Goal: Task Accomplishment & Management: Manage account settings

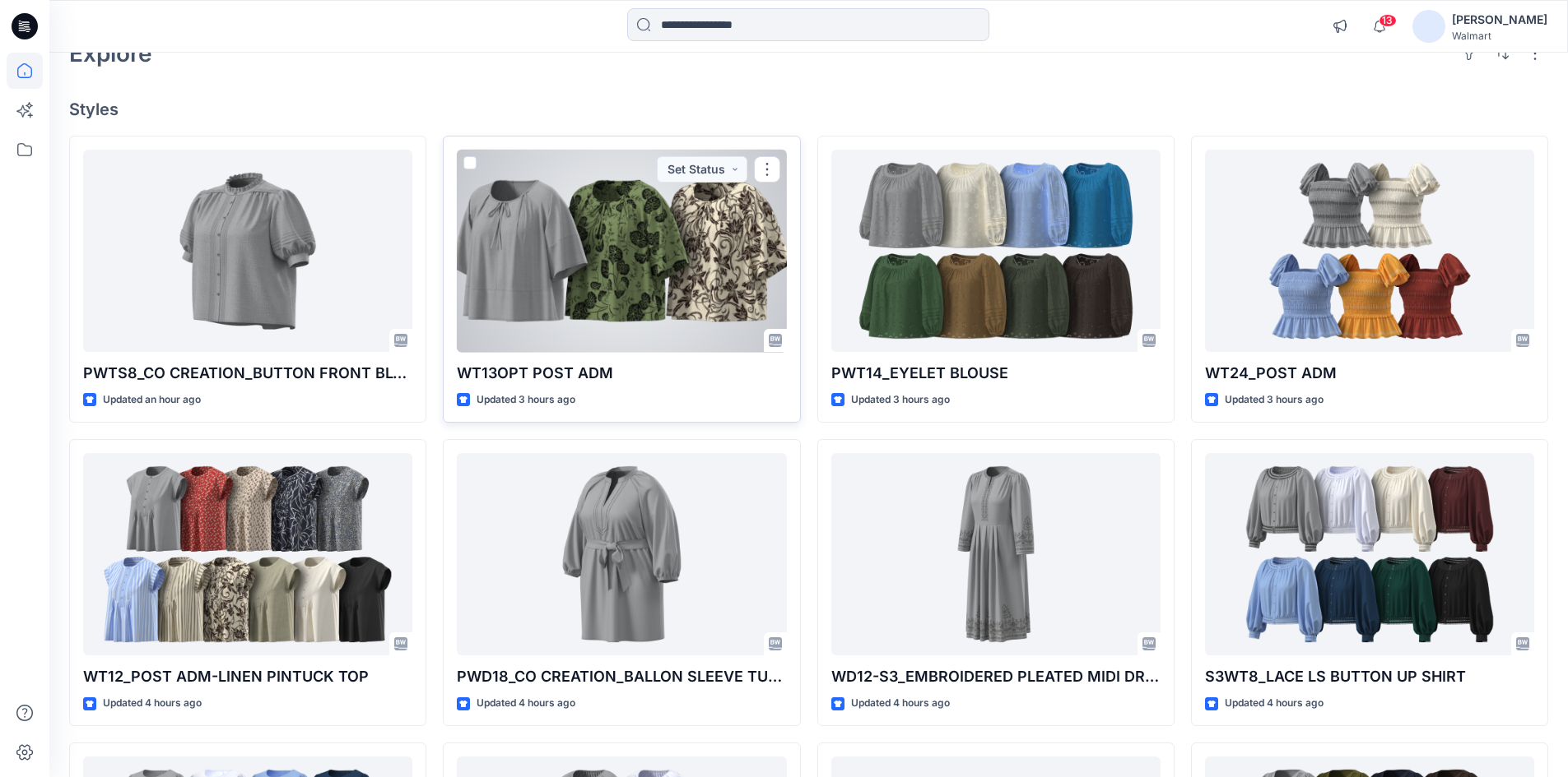
scroll to position [412, 0]
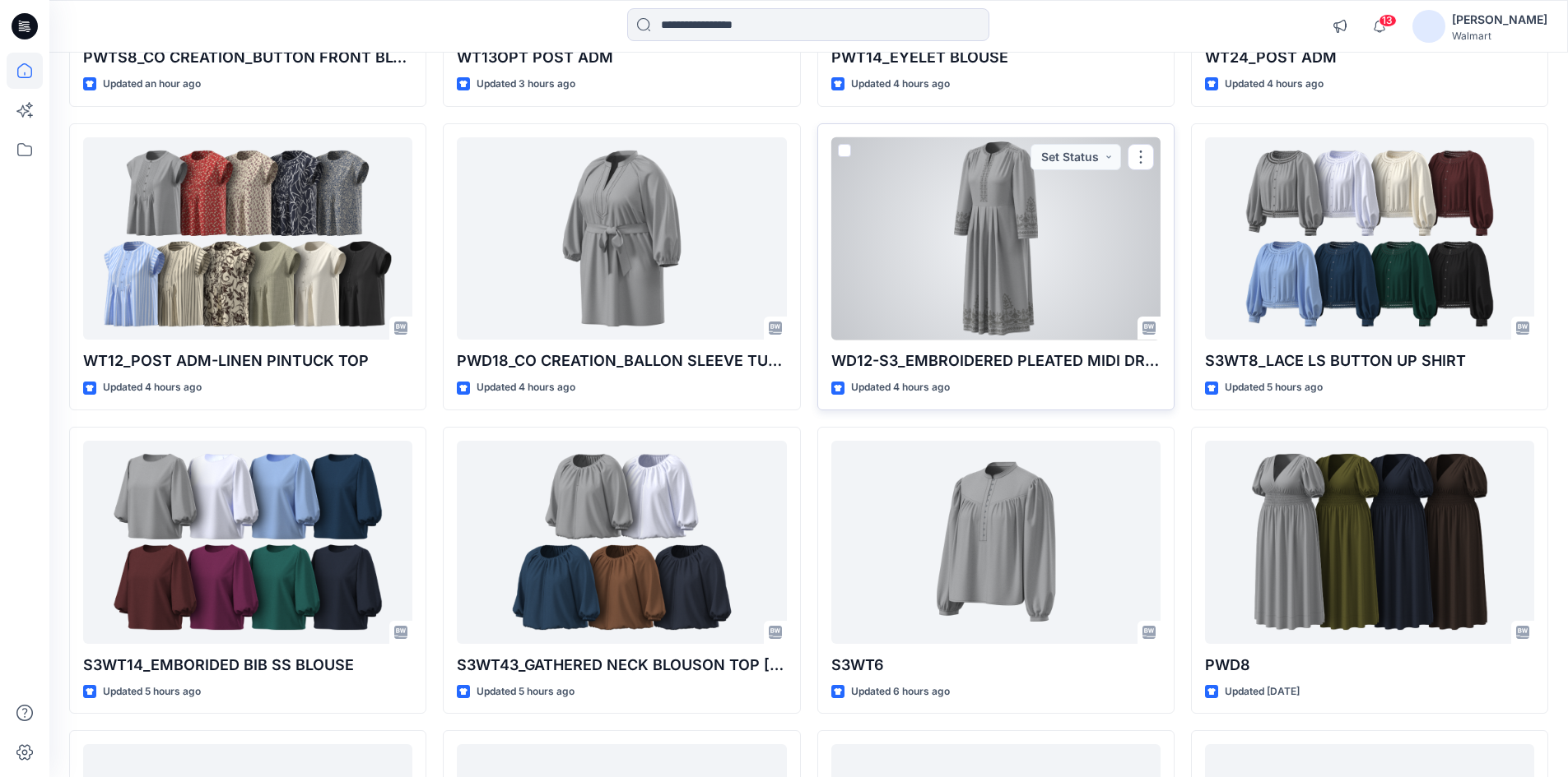
click at [981, 249] on div at bounding box center [995, 239] width 329 height 203
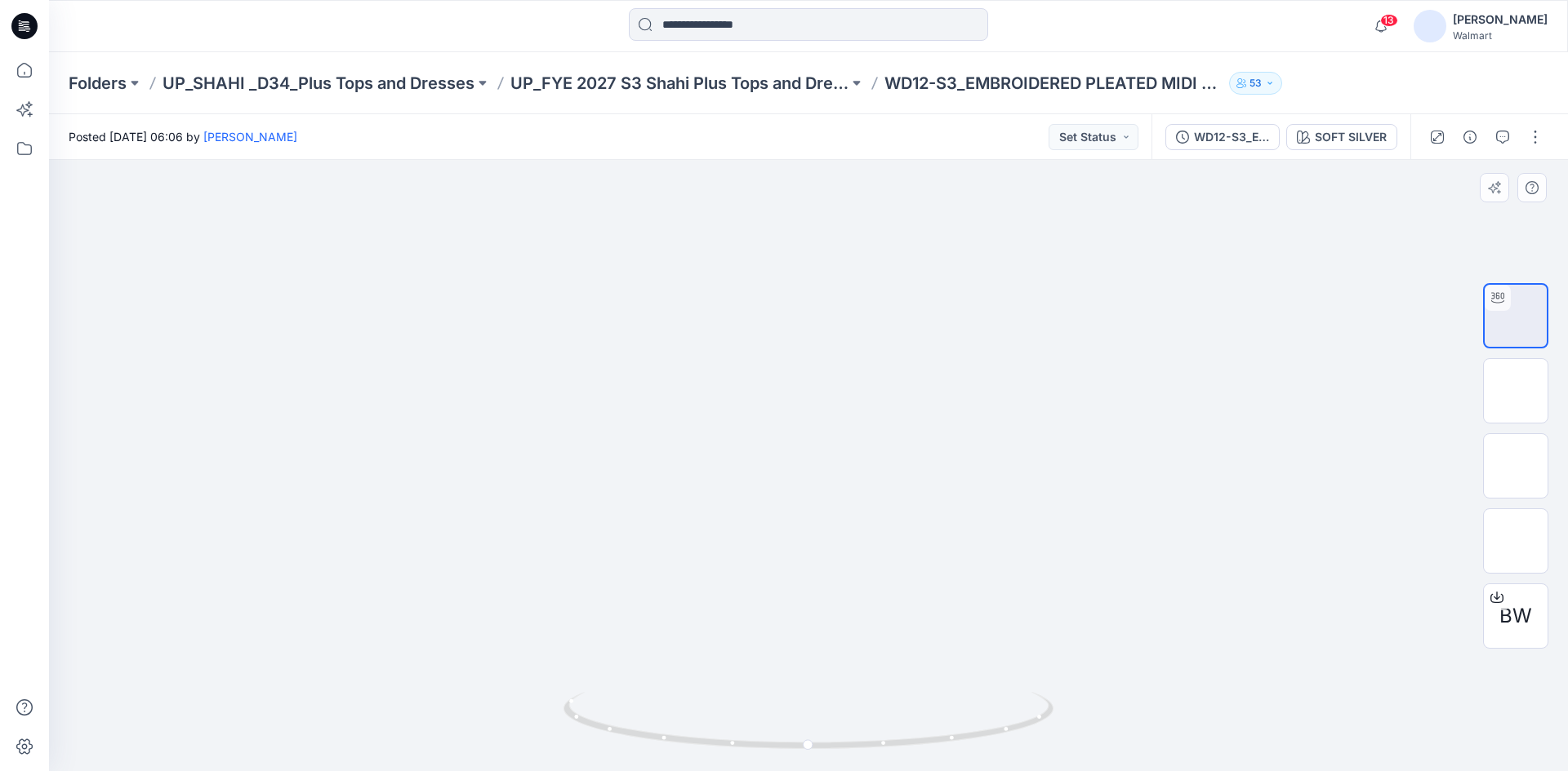
drag, startPoint x: 822, startPoint y: 606, endPoint x: 786, endPoint y: 276, distance: 332.0
drag, startPoint x: 794, startPoint y: 360, endPoint x: 798, endPoint y: 336, distance: 24.3
drag, startPoint x: 811, startPoint y: 432, endPoint x: 811, endPoint y: 409, distance: 23.0
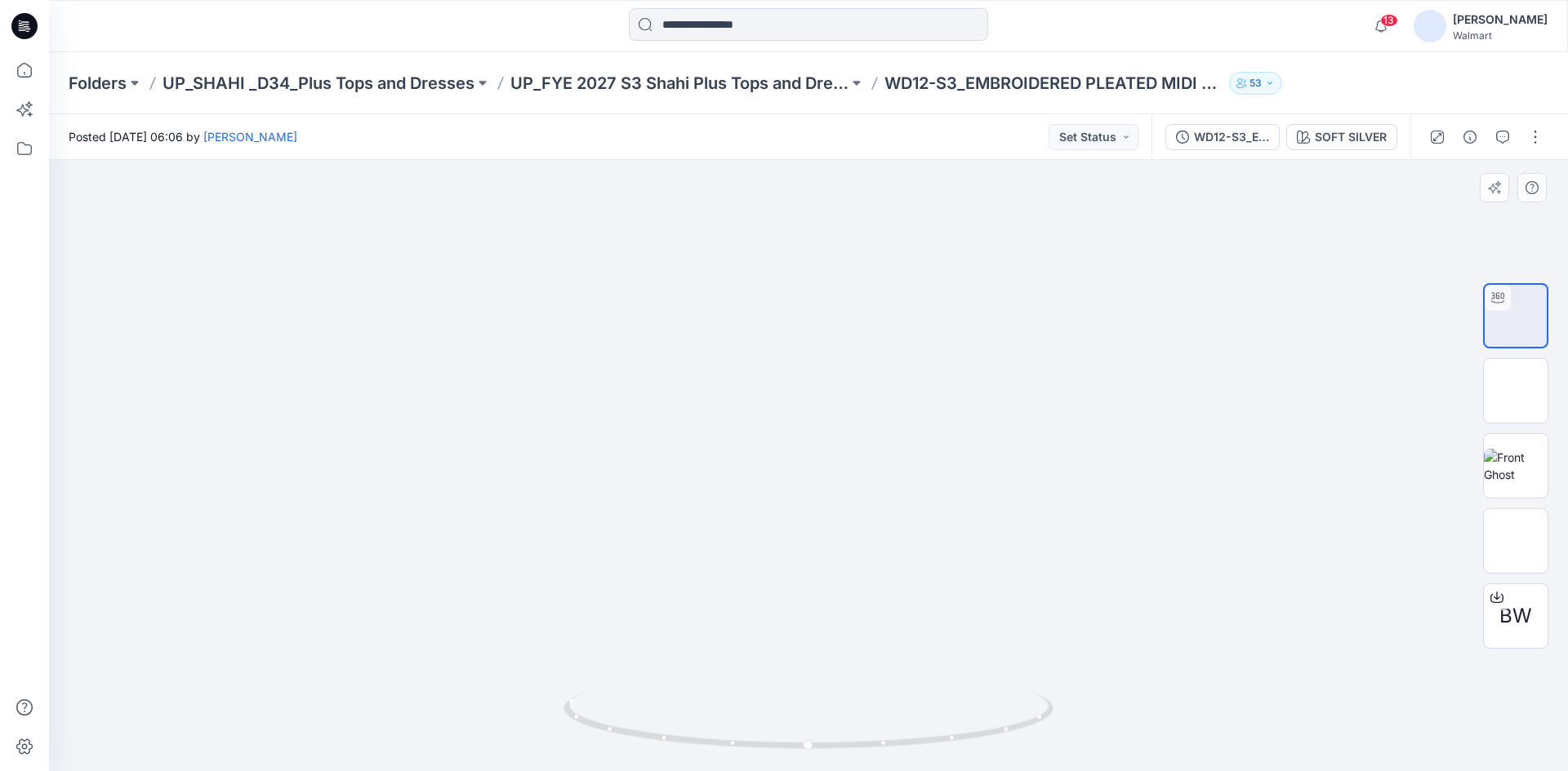
drag, startPoint x: 829, startPoint y: 449, endPoint x: 824, endPoint y: 504, distance: 55.2
drag, startPoint x: 885, startPoint y: 390, endPoint x: 872, endPoint y: 512, distance: 122.7
click at [872, 512] on img at bounding box center [808, 92] width 1504 height 1356
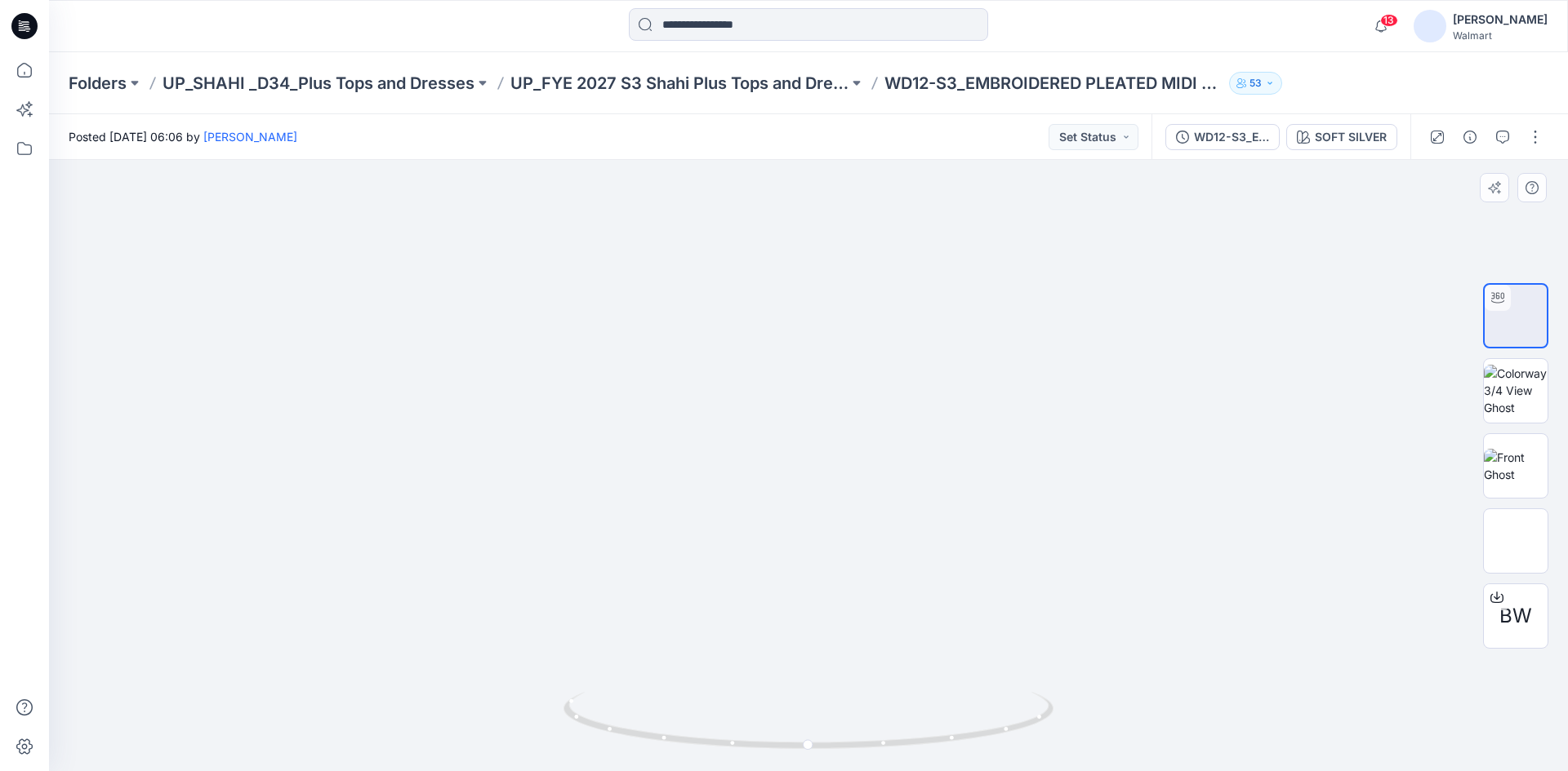
drag, startPoint x: 815, startPoint y: 390, endPoint x: 816, endPoint y: 511, distance: 121.0
click at [816, 511] on img at bounding box center [808, 148] width 1504 height 1247
drag, startPoint x: 706, startPoint y: 340, endPoint x: 697, endPoint y: 435, distance: 95.4
drag, startPoint x: 868, startPoint y: 740, endPoint x: 910, endPoint y: 725, distance: 44.6
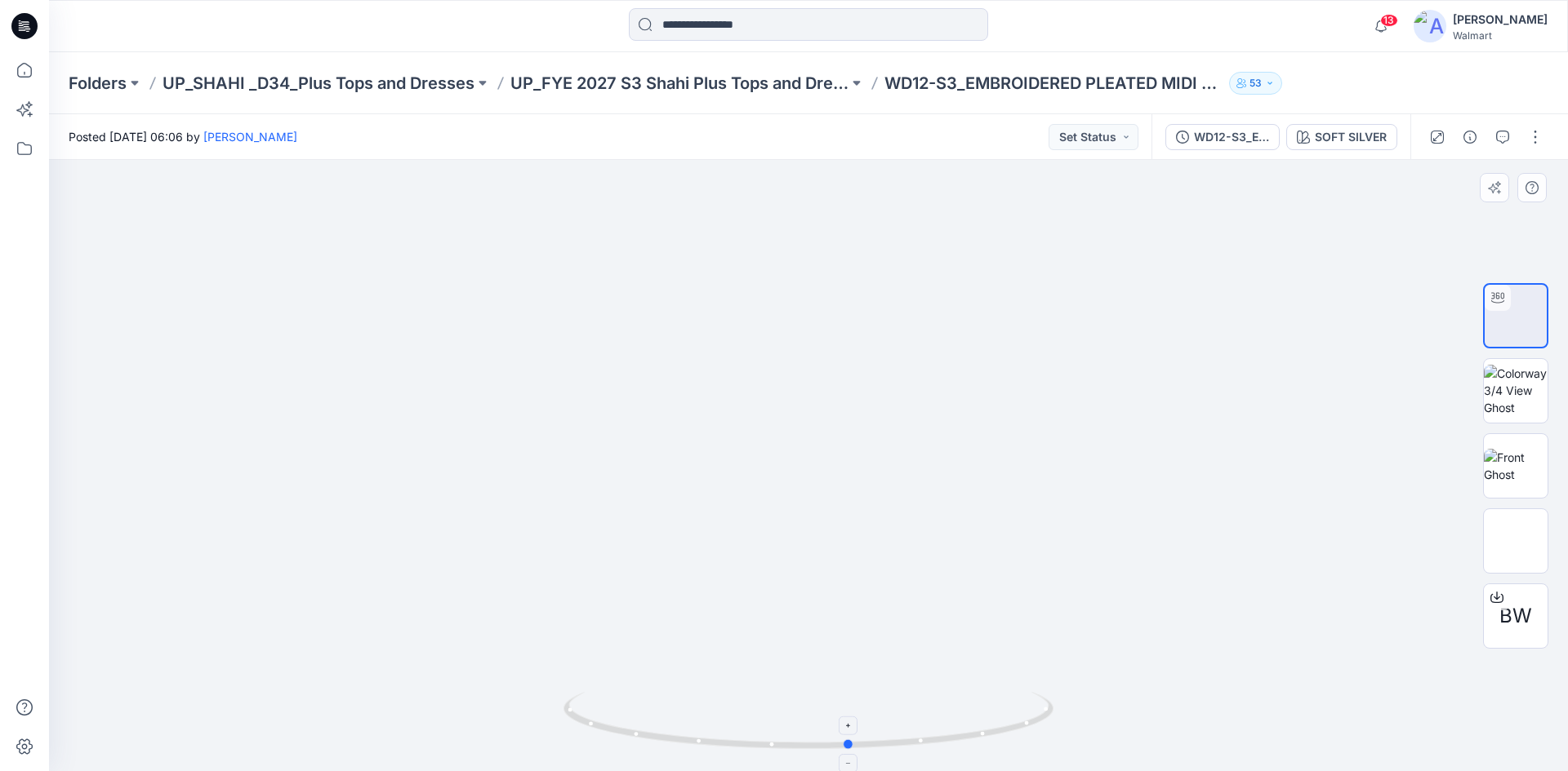
click at [910, 725] on icon at bounding box center [810, 723] width 494 height 61
drag, startPoint x: 668, startPoint y: 478, endPoint x: 572, endPoint y: 451, distance: 99.7
click at [572, 451] on img at bounding box center [695, 447] width 3345 height 3343
drag, startPoint x: 731, startPoint y: 408, endPoint x: 721, endPoint y: 345, distance: 63.8
click at [728, 348] on img at bounding box center [662, 299] width 3345 height 3343
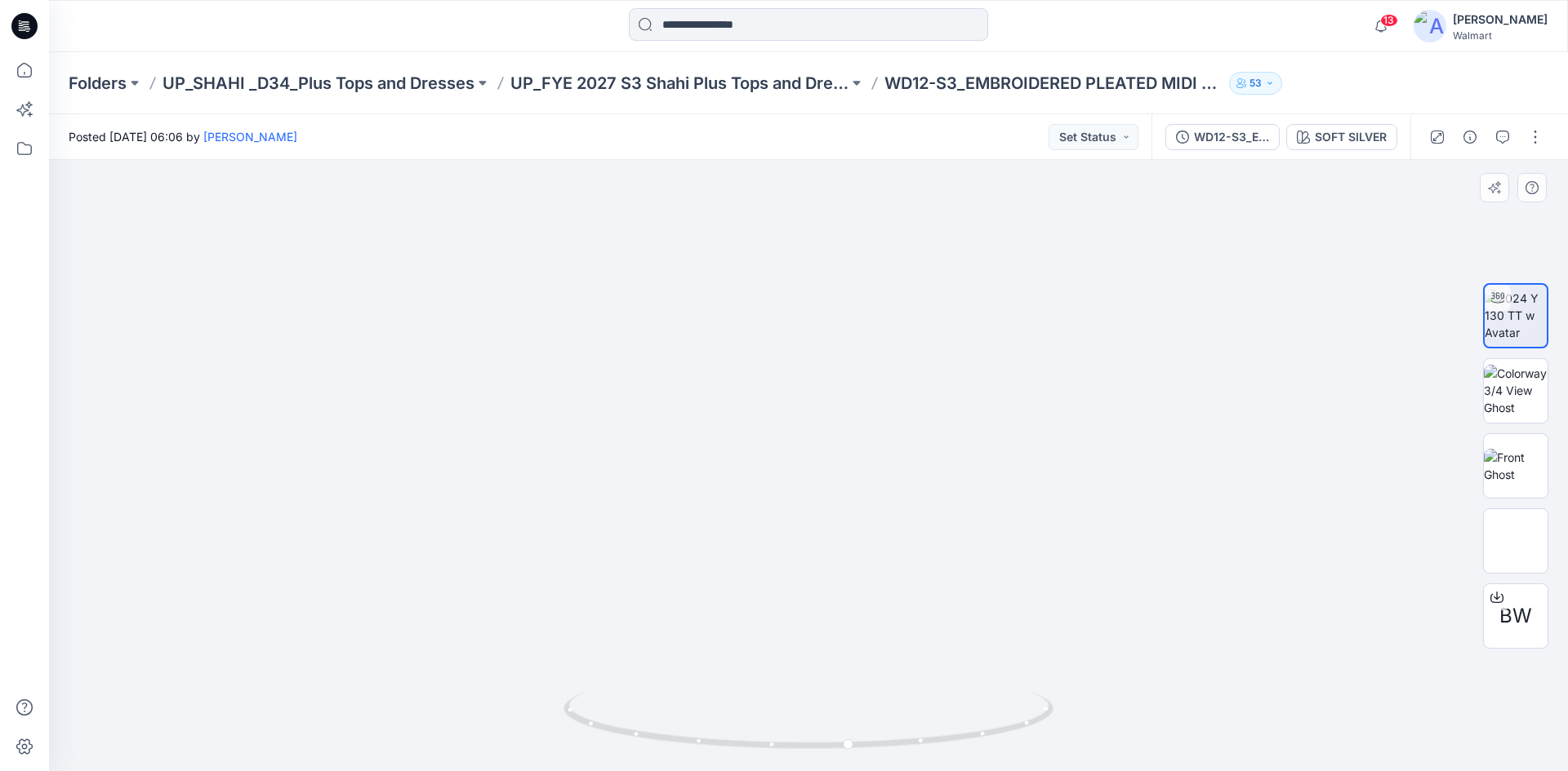
drag, startPoint x: 652, startPoint y: 453, endPoint x: 706, endPoint y: 399, distance: 76.4
click at [706, 399] on img at bounding box center [659, 239] width 3345 height 3343
drag, startPoint x: 661, startPoint y: 452, endPoint x: 707, endPoint y: 512, distance: 75.6
click at [707, 512] on img at bounding box center [784, 277] width 3345 height 3343
drag, startPoint x: 757, startPoint y: 371, endPoint x: 685, endPoint y: 511, distance: 157.4
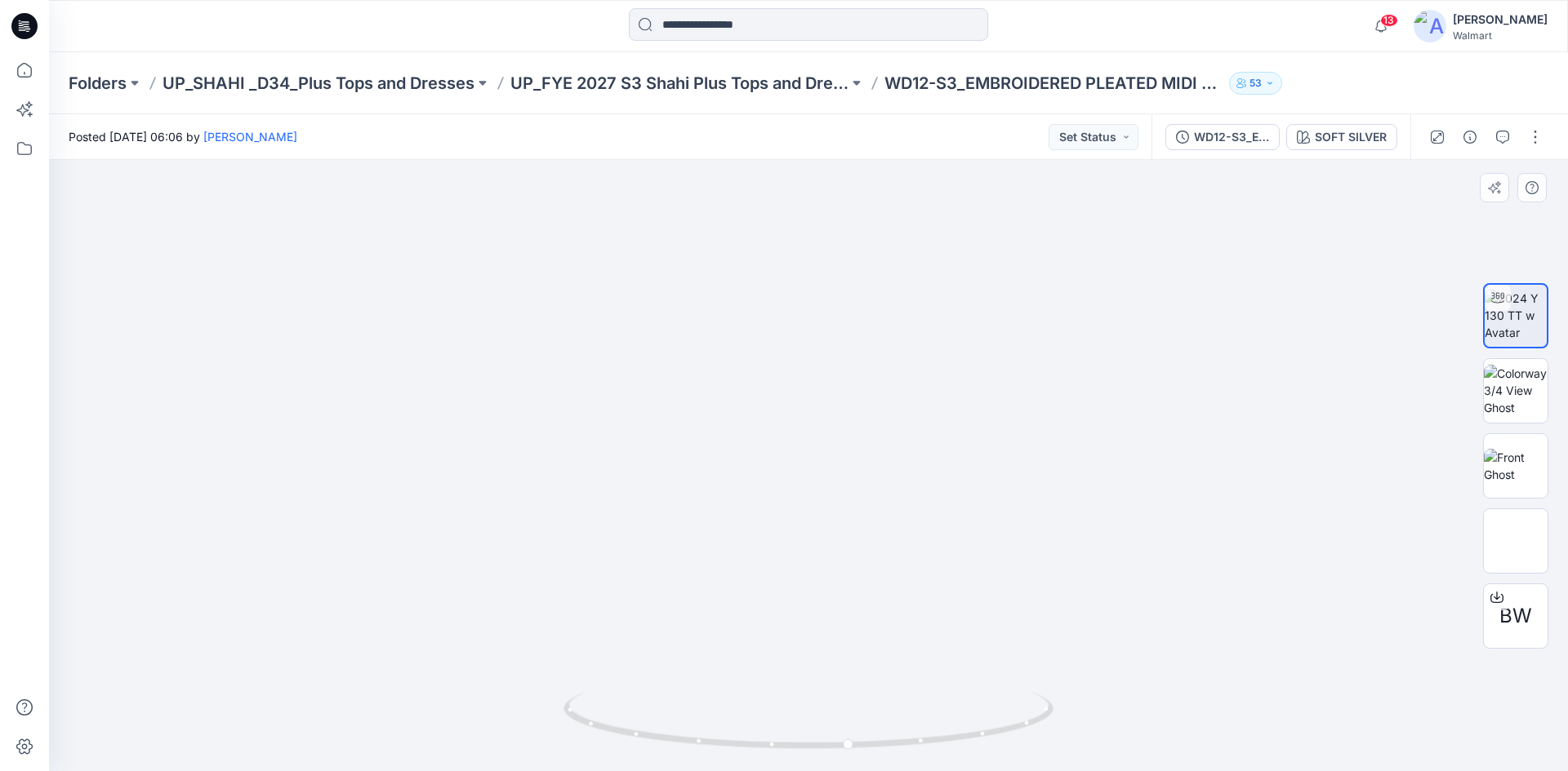
click at [687, 526] on img at bounding box center [768, 317] width 3345 height 3343
drag, startPoint x: 707, startPoint y: 464, endPoint x: 698, endPoint y: 489, distance: 26.6
drag, startPoint x: 671, startPoint y: 419, endPoint x: 691, endPoint y: 465, distance: 50.2
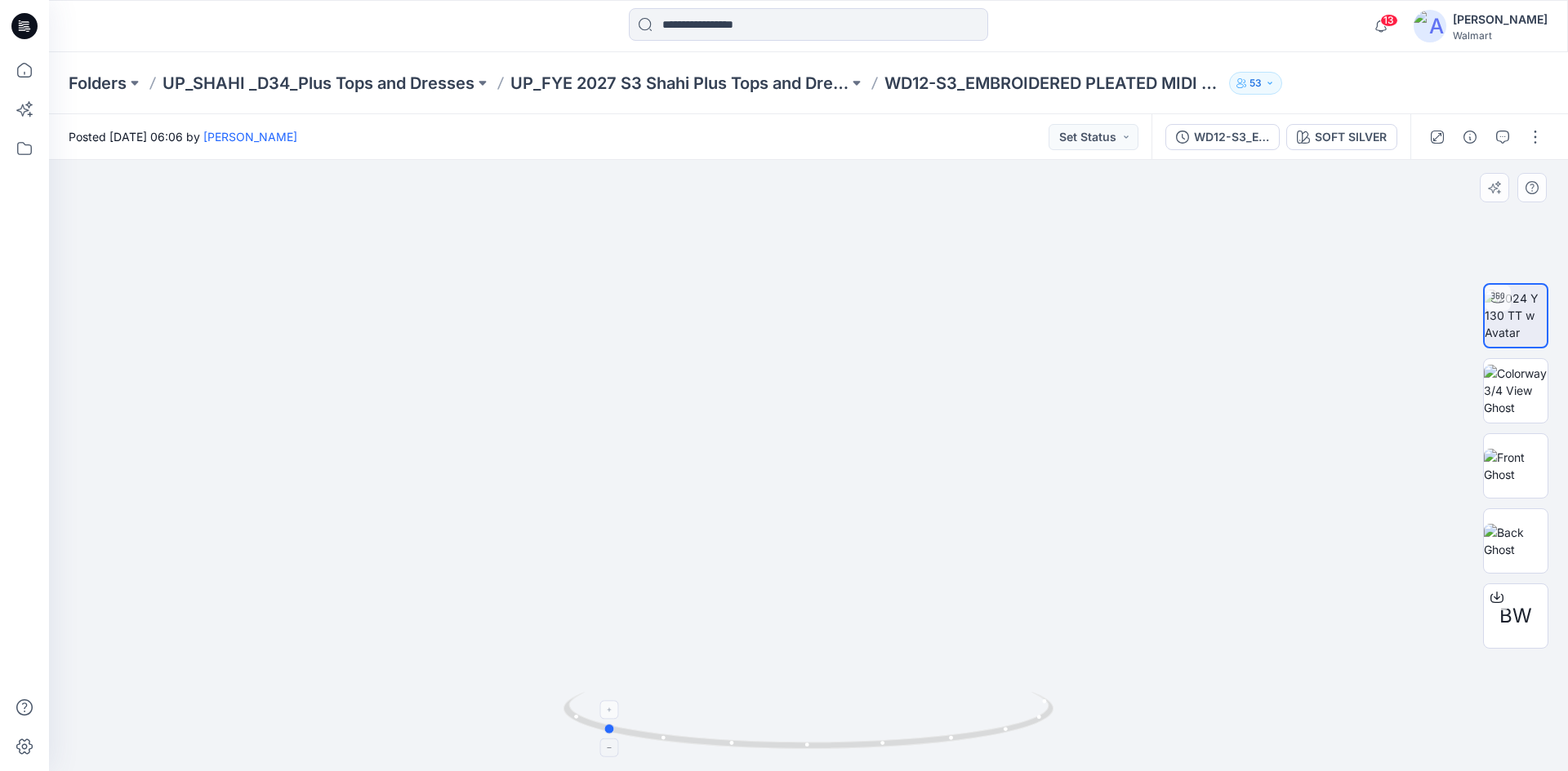
drag, startPoint x: 641, startPoint y: 733, endPoint x: 883, endPoint y: 729, distance: 242.0
click at [883, 729] on icon at bounding box center [810, 723] width 494 height 61
drag, startPoint x: 778, startPoint y: 540, endPoint x: 793, endPoint y: 471, distance: 70.6
drag, startPoint x: 793, startPoint y: 559, endPoint x: 825, endPoint y: 437, distance: 126.1
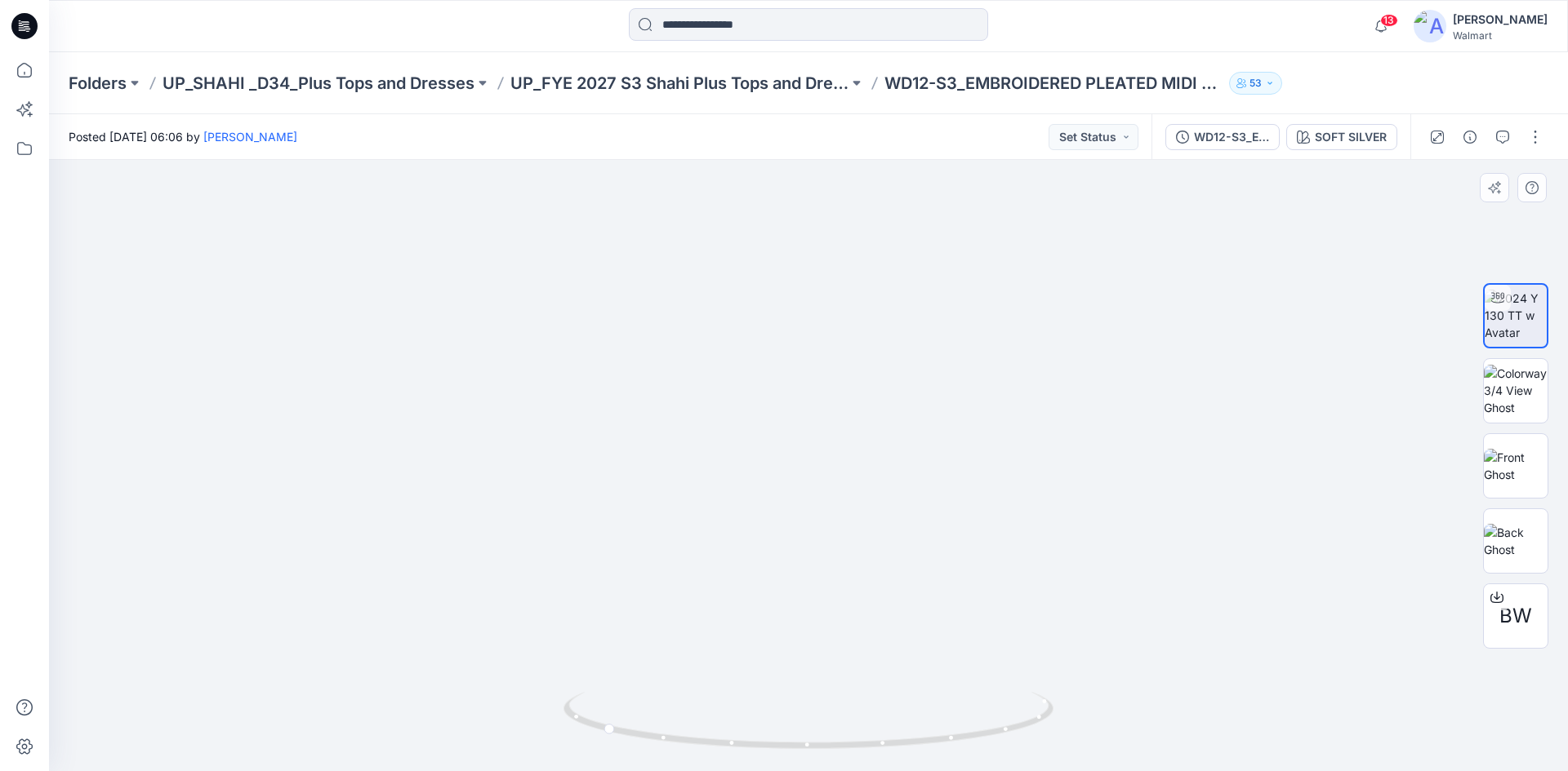
drag, startPoint x: 831, startPoint y: 435, endPoint x: 824, endPoint y: 314, distance: 121.2
drag, startPoint x: 25, startPoint y: 21, endPoint x: 5, endPoint y: 31, distance: 22.4
click at [25, 21] on icon at bounding box center [25, 26] width 26 height 26
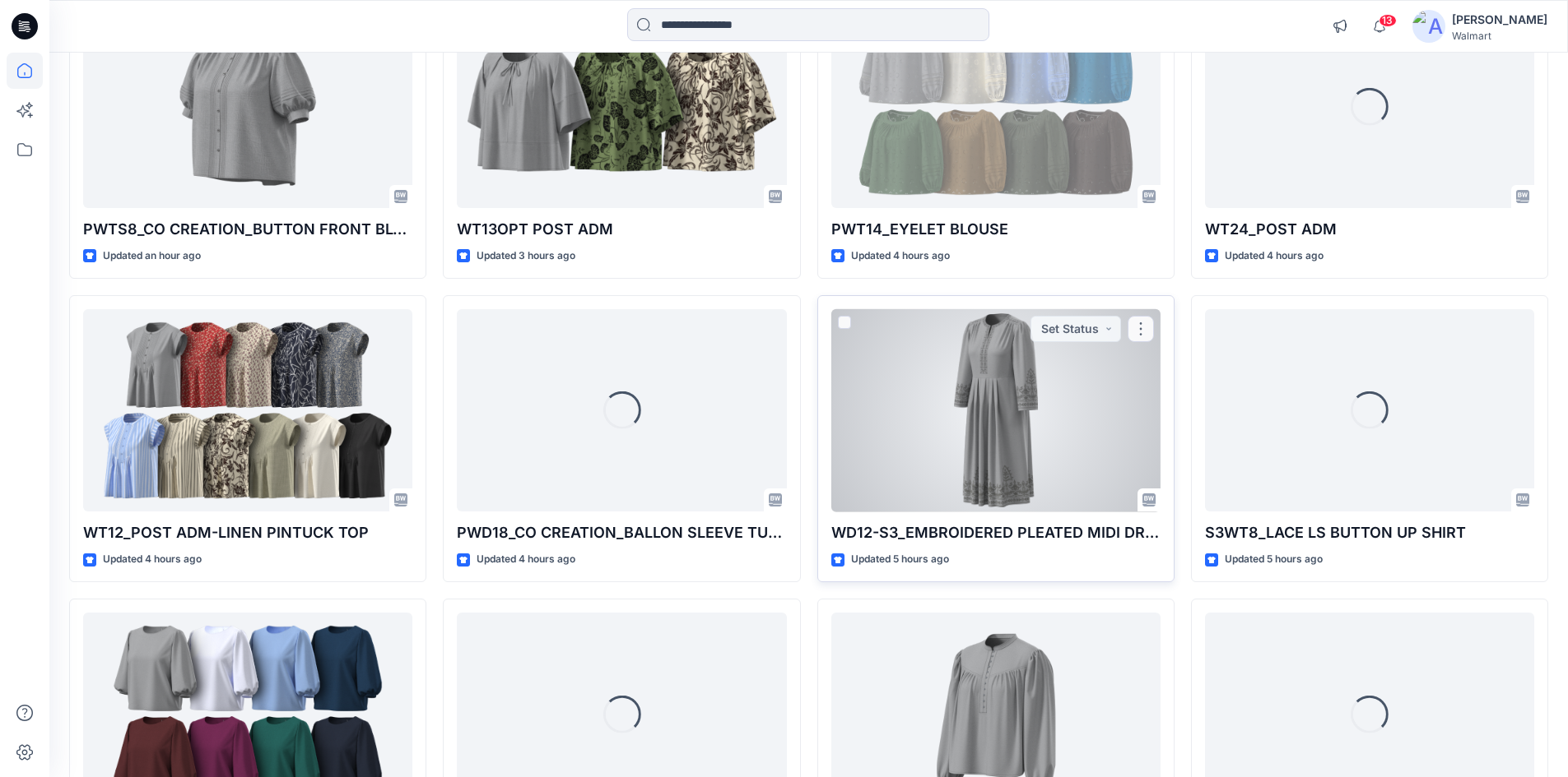
scroll to position [247, 0]
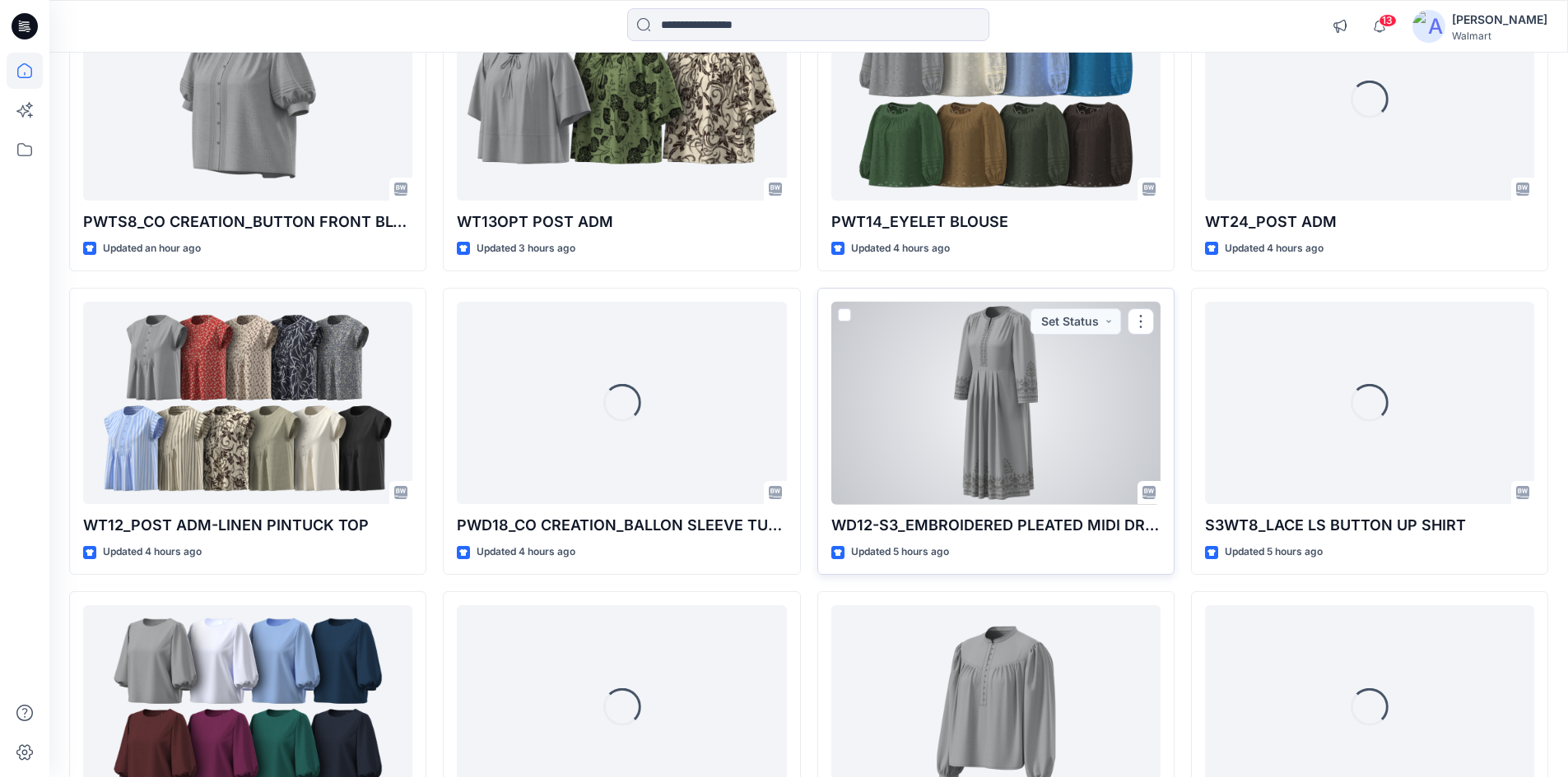
click at [1002, 428] on div at bounding box center [995, 403] width 329 height 203
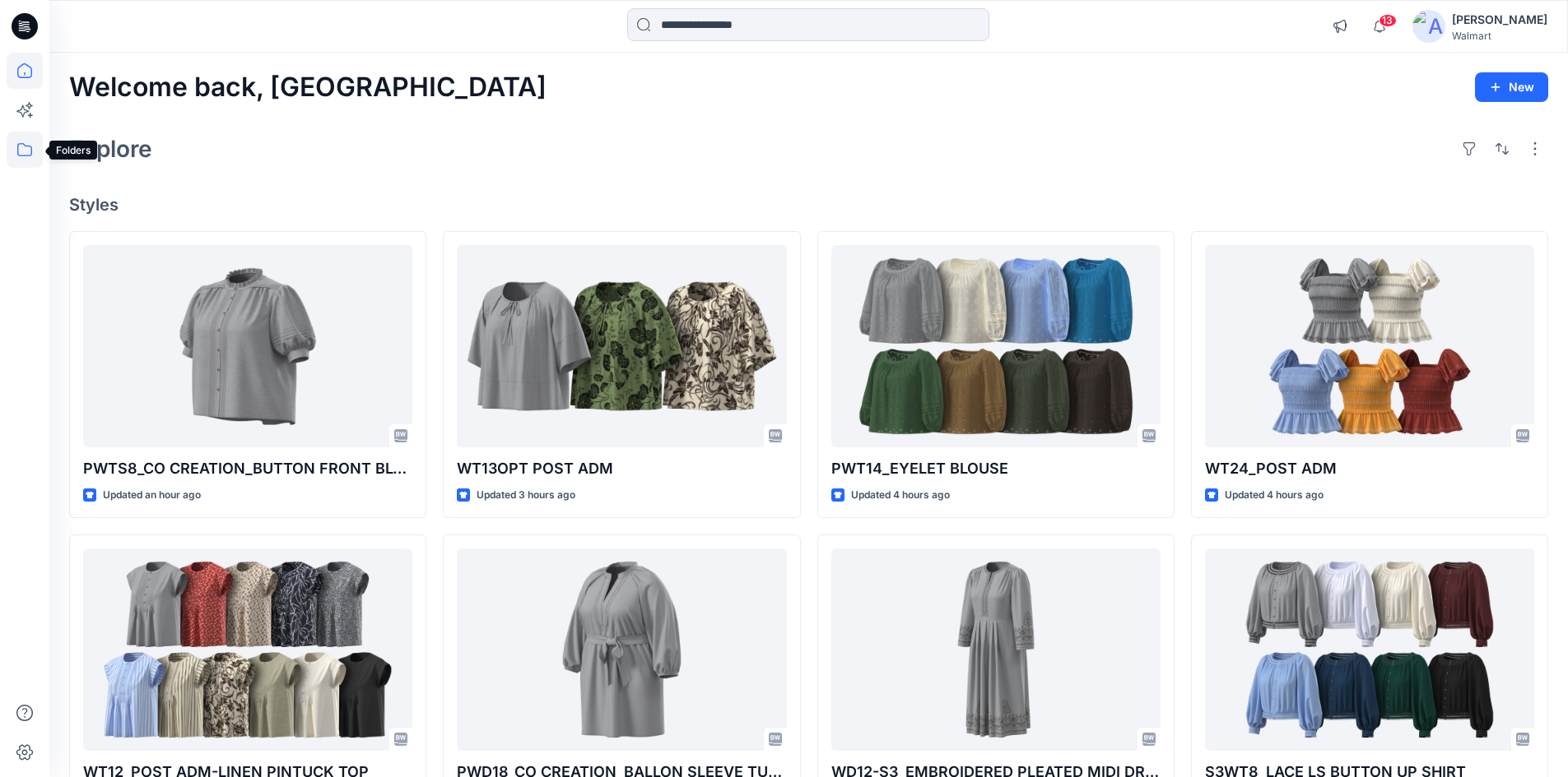
click at [24, 148] on icon at bounding box center [25, 150] width 36 height 36
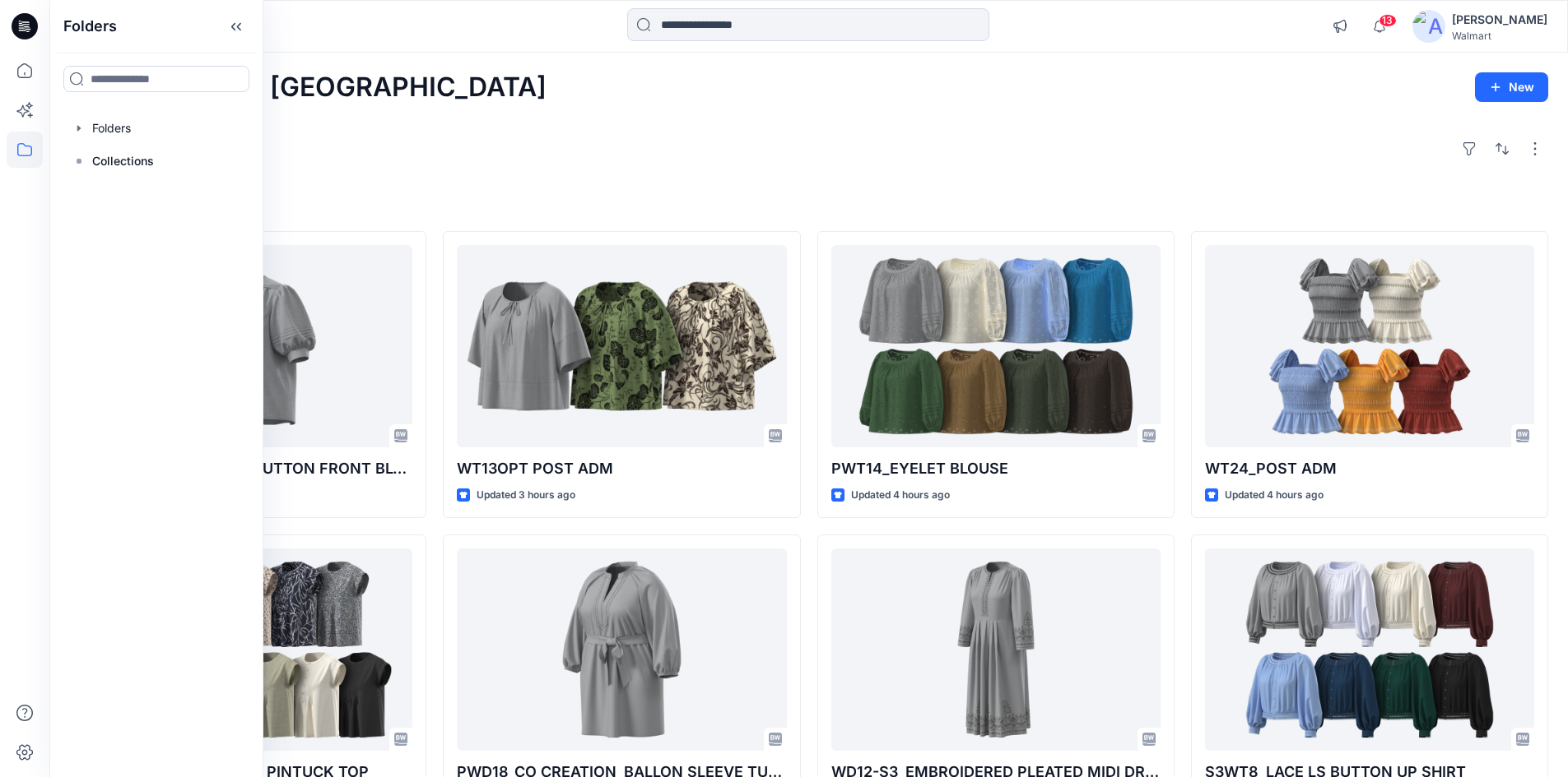
click at [772, 144] on div "Explore" at bounding box center [809, 149] width 1479 height 40
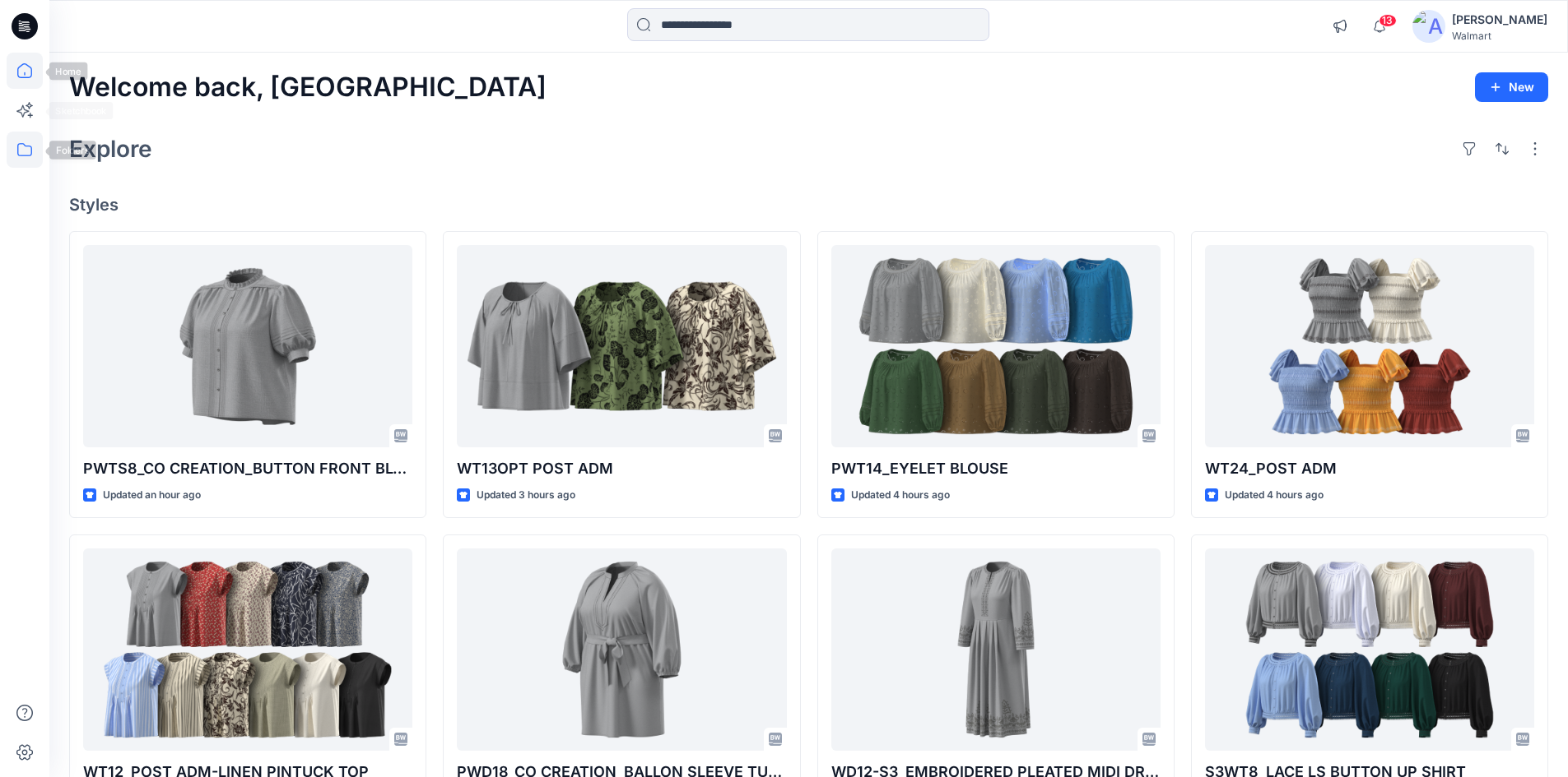
click at [21, 153] on icon at bounding box center [25, 150] width 36 height 36
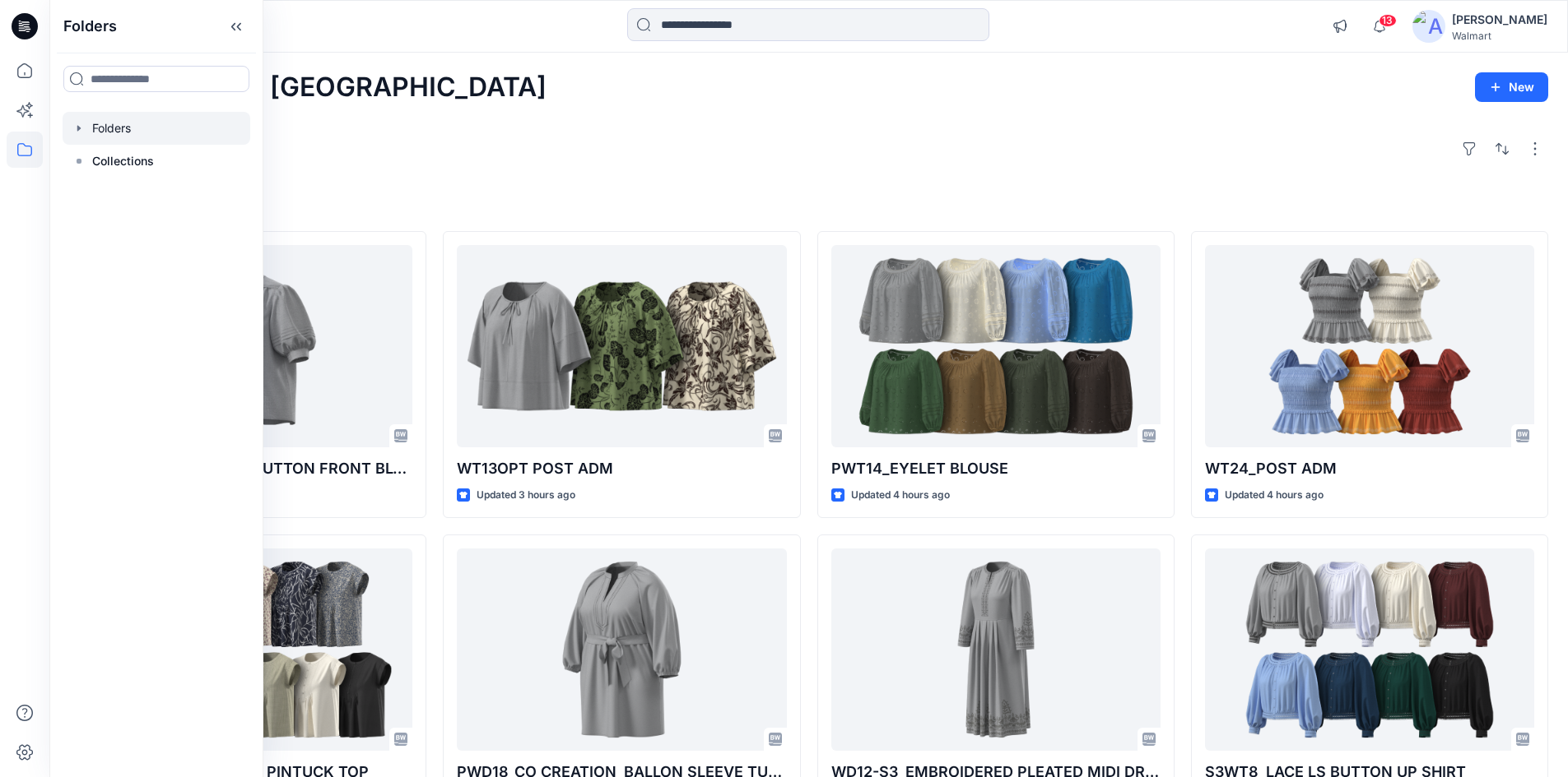
click at [125, 135] on div at bounding box center [156, 129] width 187 height 33
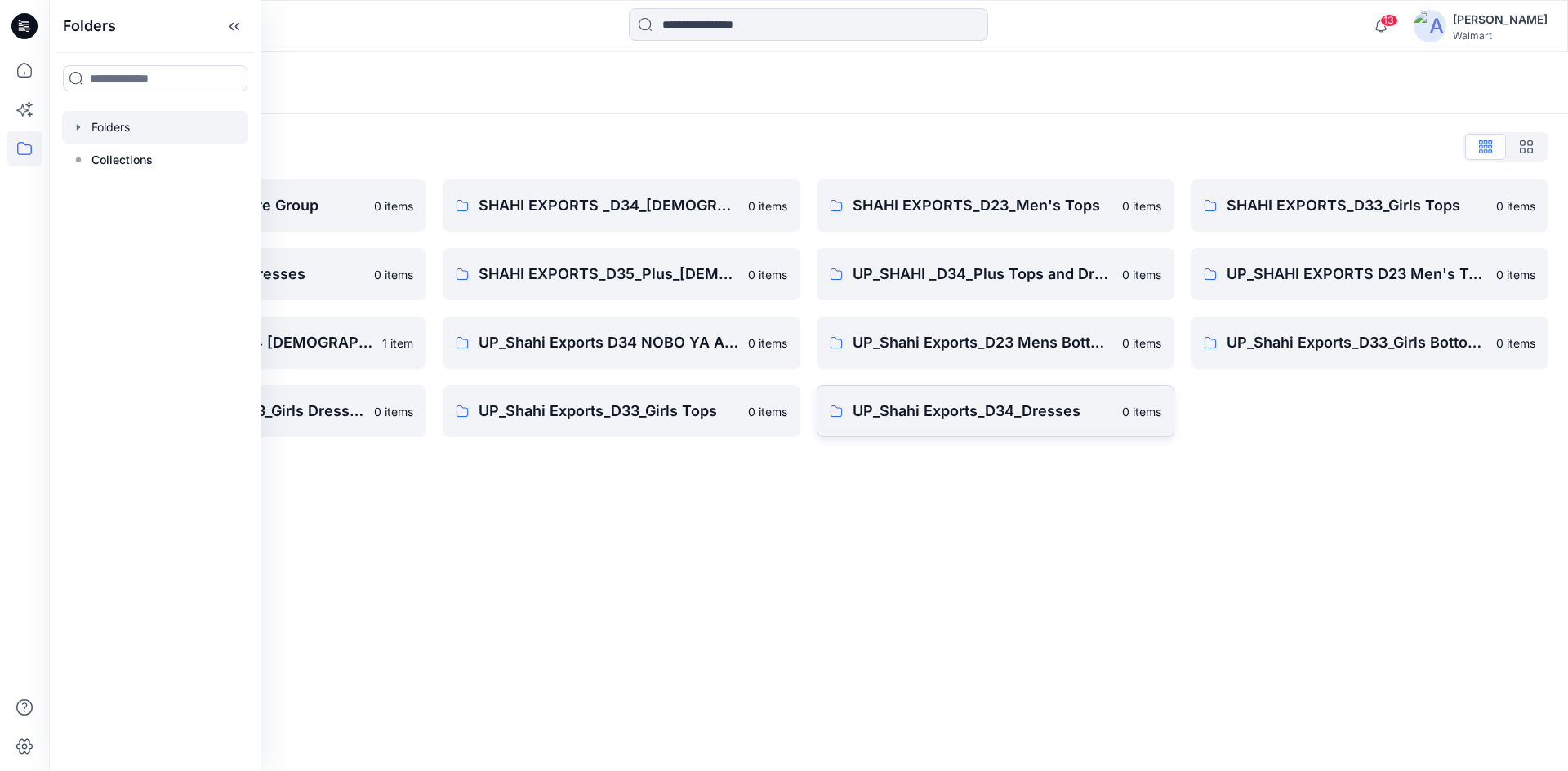
click at [974, 401] on p "UP_Shahi Exports_D34_Dresses" at bounding box center [982, 412] width 260 height 23
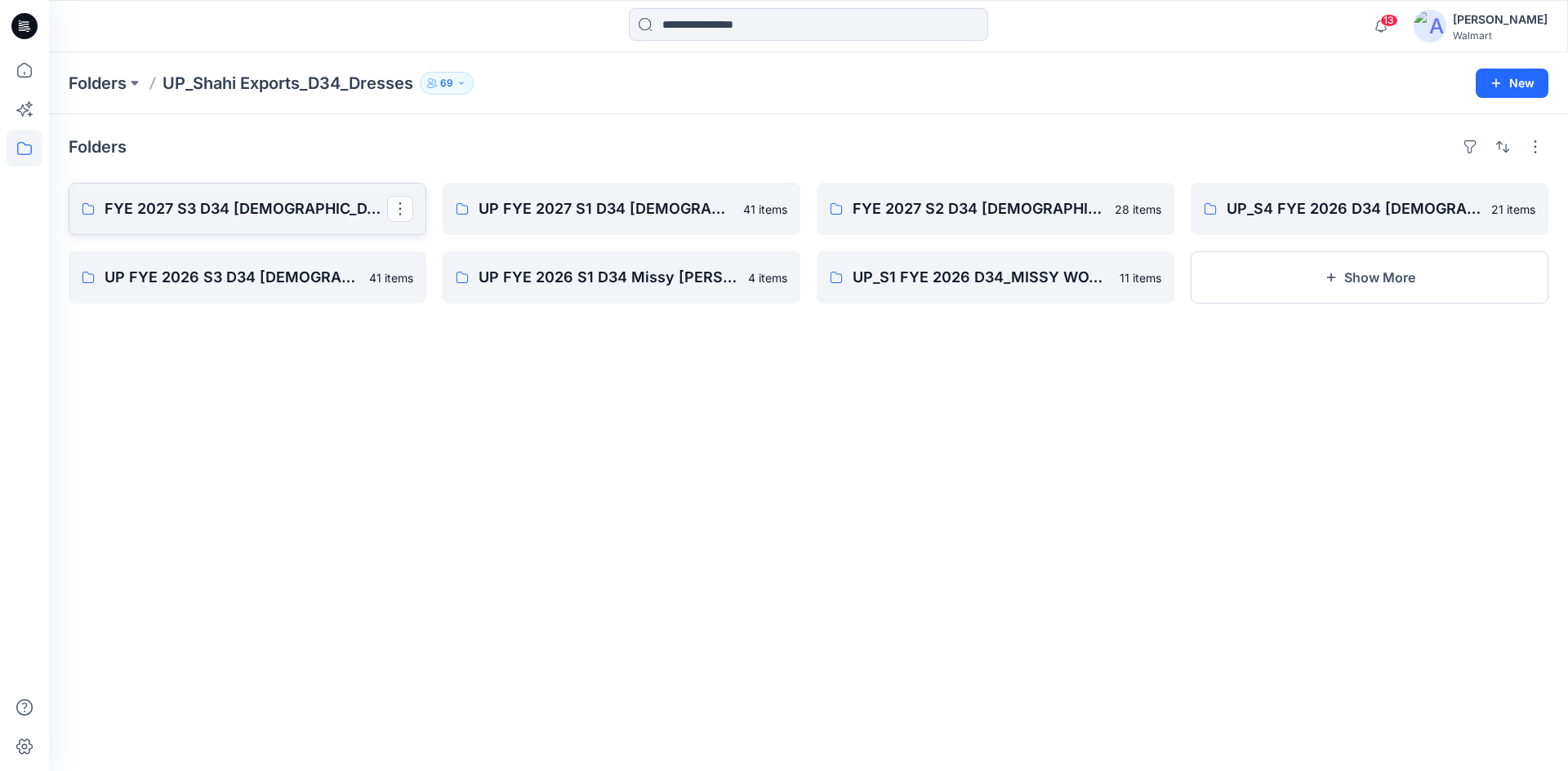
click at [213, 216] on p "FYE 2027 S3 D34 [DEMOGRAPHIC_DATA] Dresses - Shahi" at bounding box center [246, 209] width 282 height 23
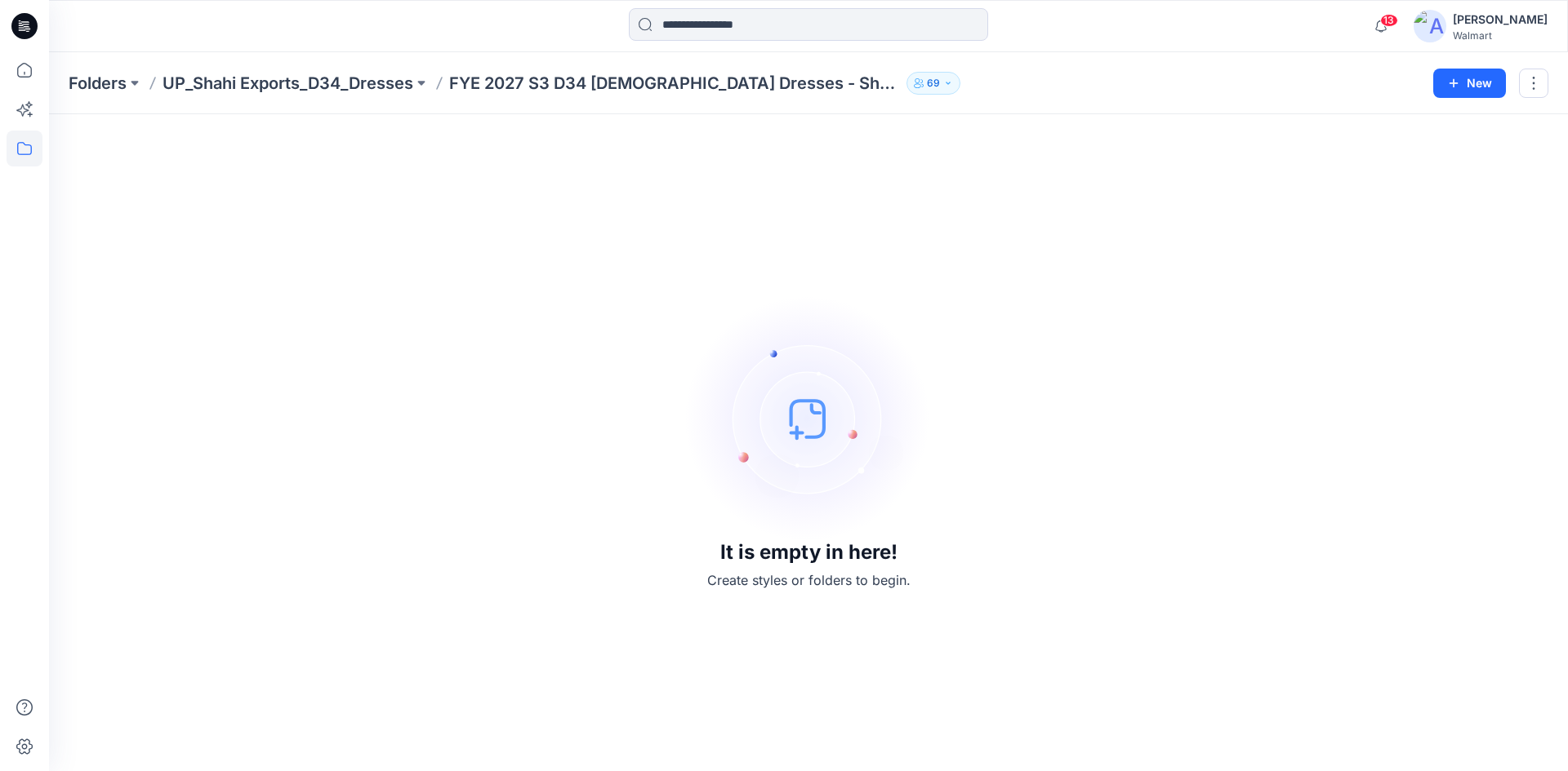
click at [26, 24] on icon at bounding box center [25, 26] width 26 height 26
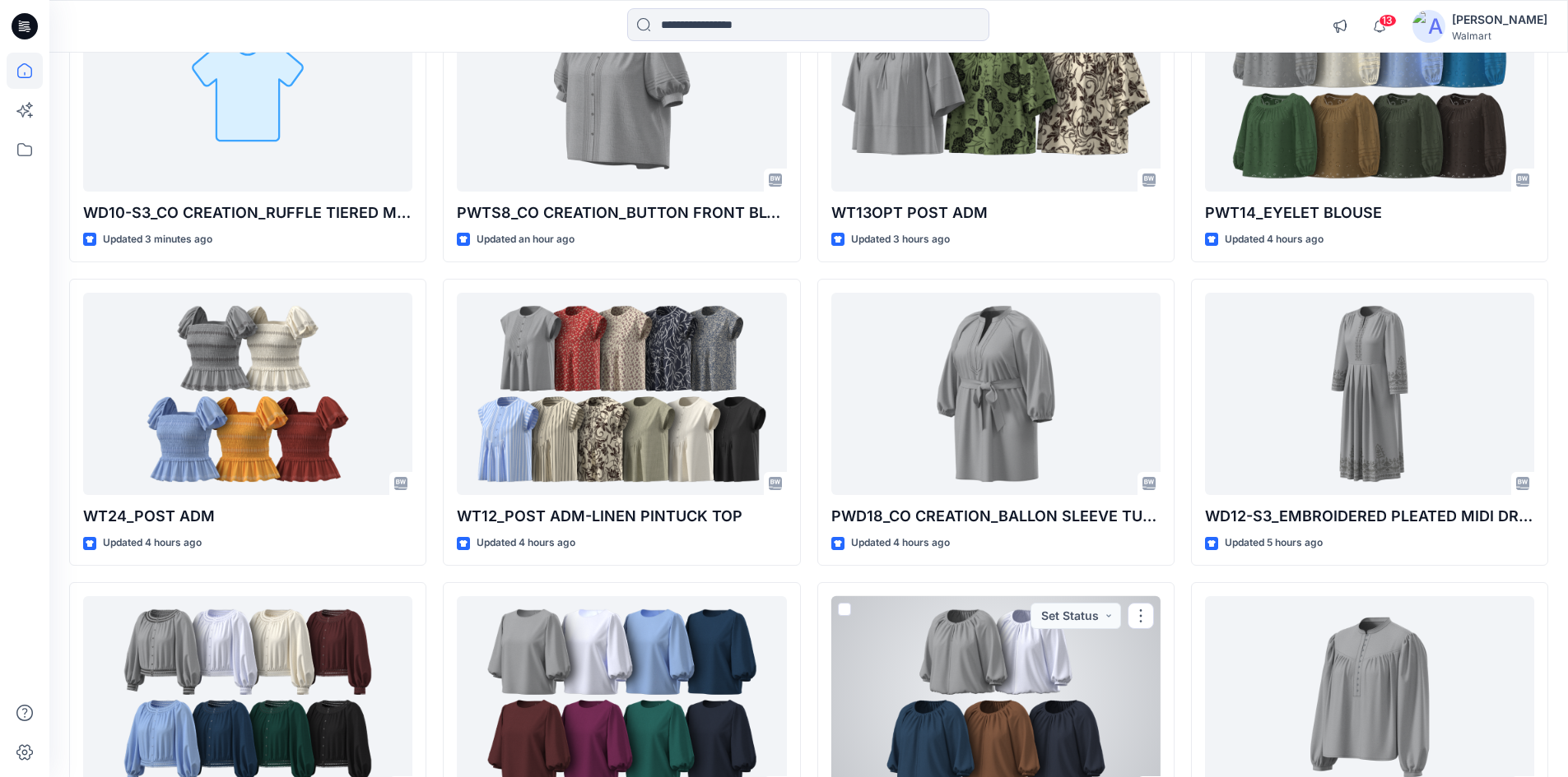
scroll to position [247, 0]
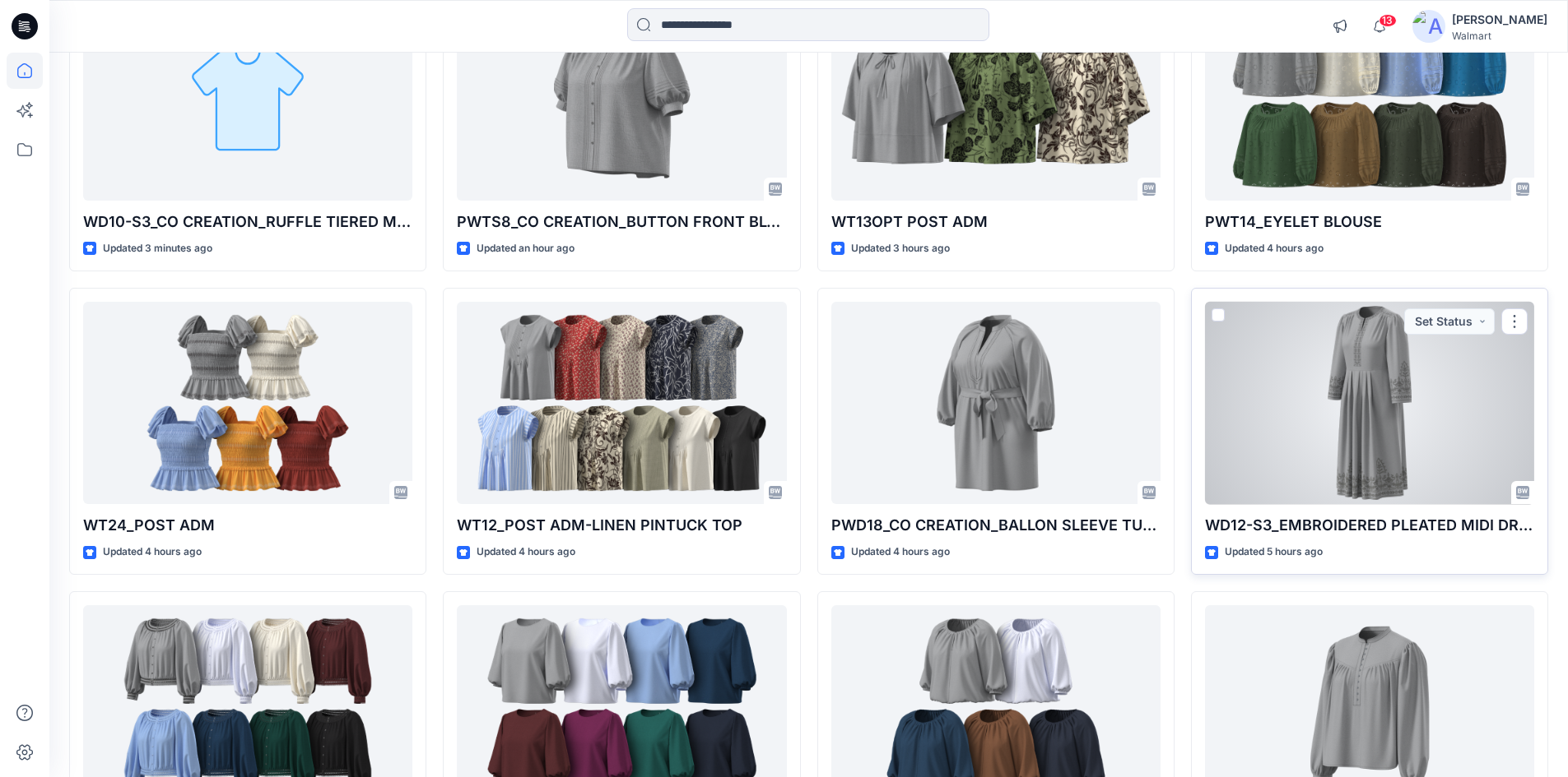
click at [1343, 449] on div at bounding box center [1369, 403] width 329 height 203
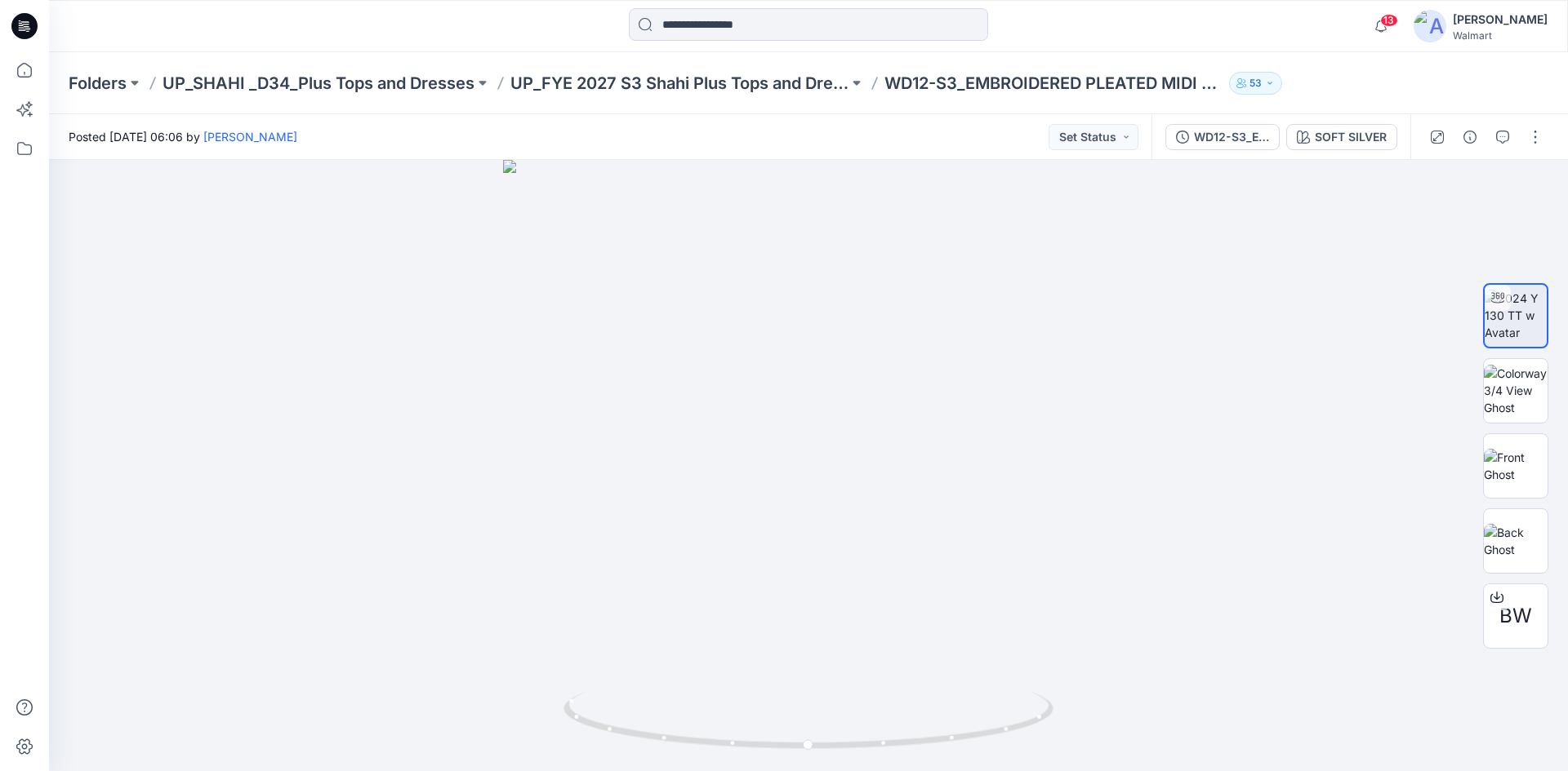
click at [22, 27] on icon at bounding box center [25, 26] width 26 height 26
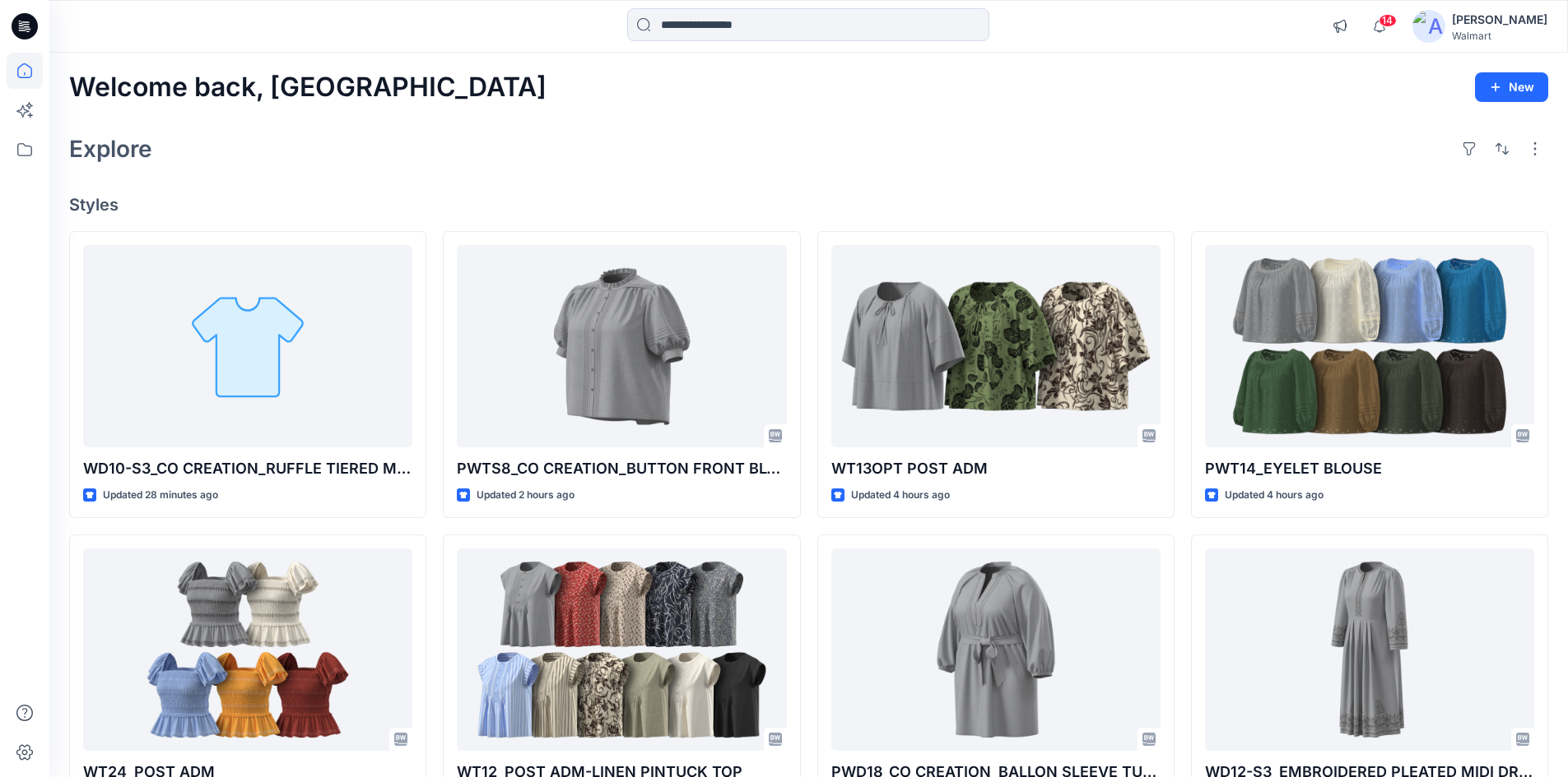
drag, startPoint x: 30, startPoint y: 21, endPoint x: 81, endPoint y: 18, distance: 51.1
click at [30, 21] on icon at bounding box center [25, 26] width 26 height 26
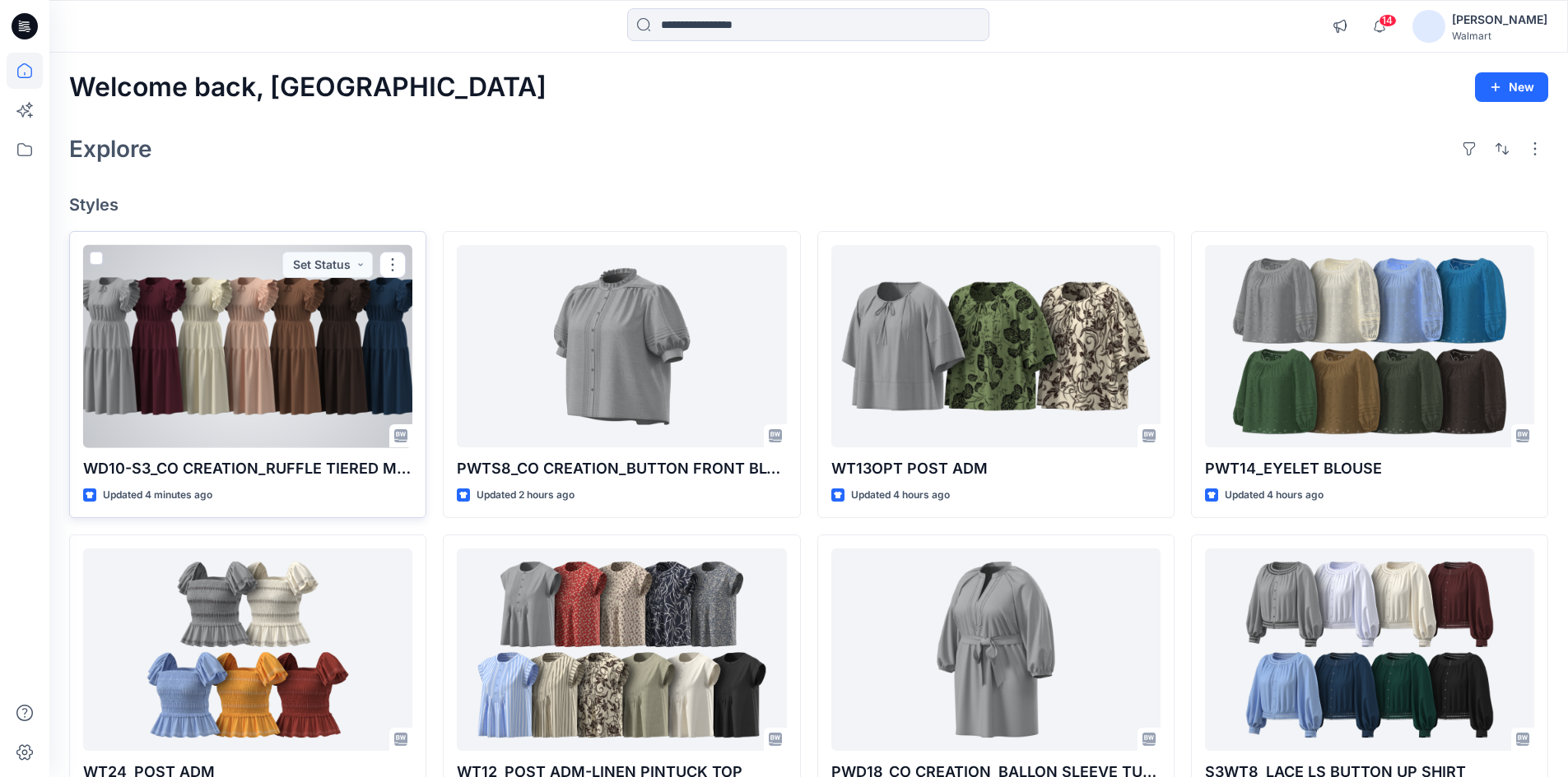
click at [199, 376] on div at bounding box center [248, 346] width 329 height 203
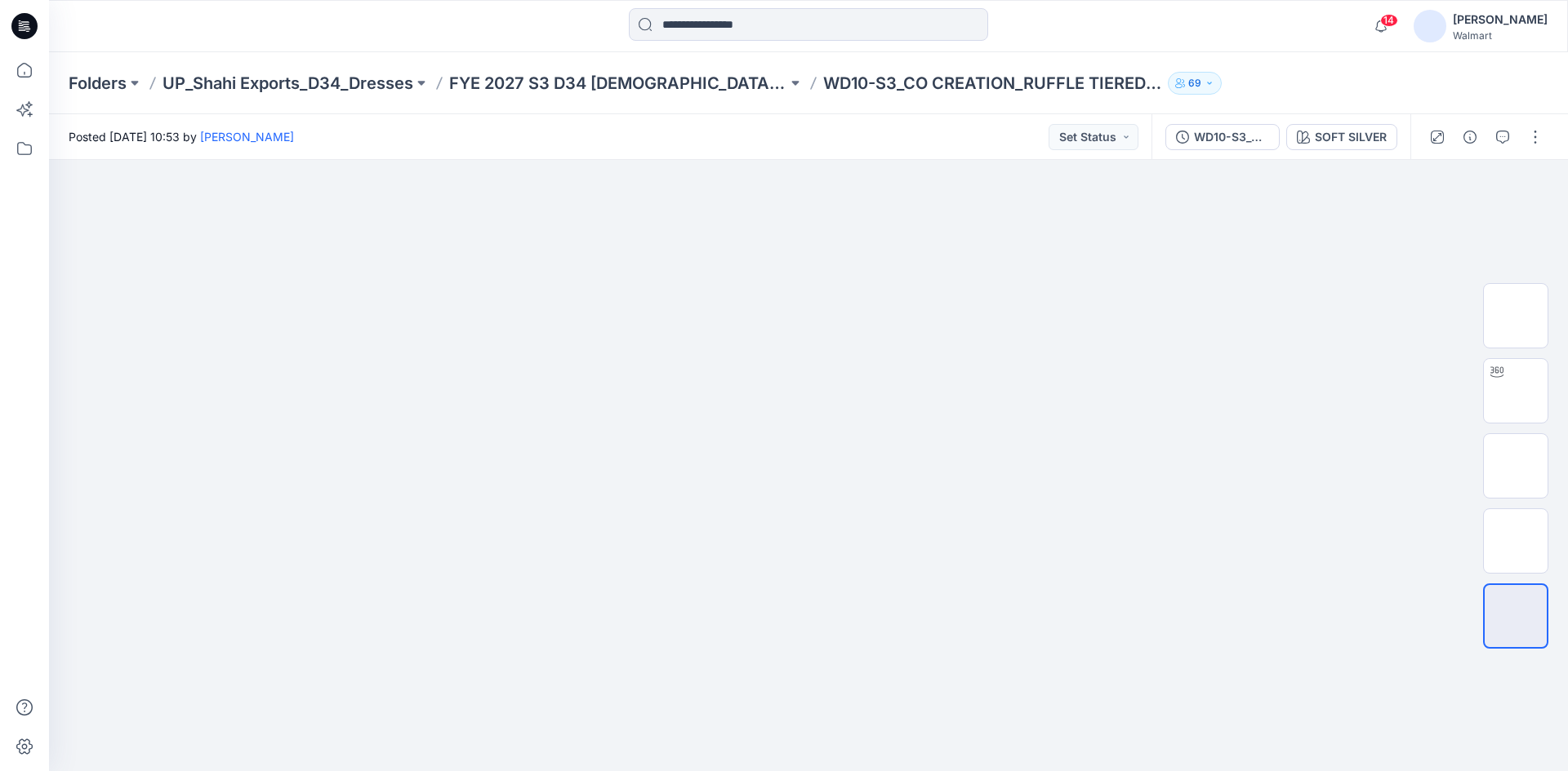
drag, startPoint x: 1539, startPoint y: 135, endPoint x: 1514, endPoint y: 158, distance: 34.0
click at [1539, 139] on button "button" at bounding box center [1535, 138] width 26 height 26
click at [1443, 220] on button "Edit" at bounding box center [1466, 220] width 151 height 30
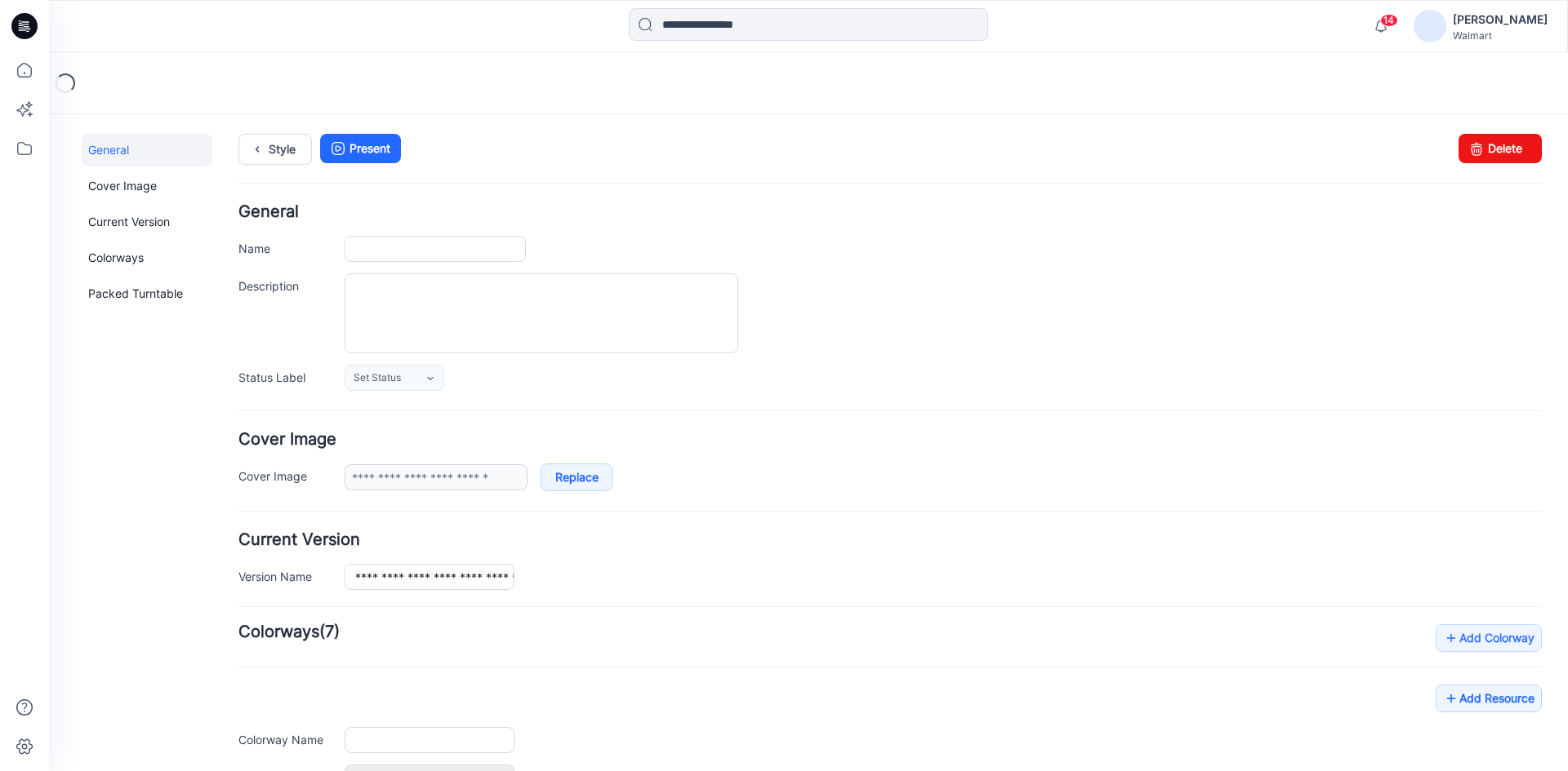
type input "**********"
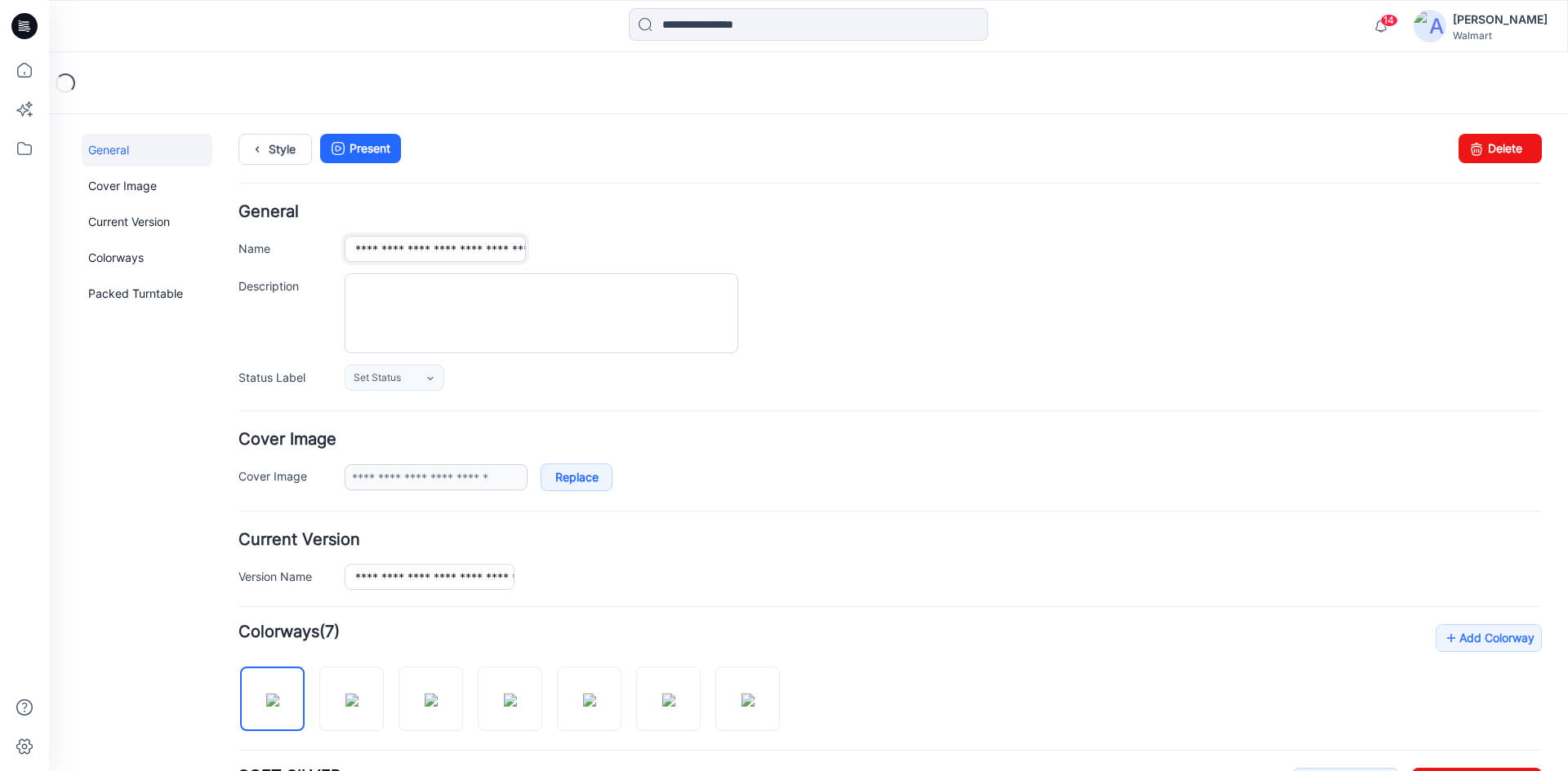
drag, startPoint x: 515, startPoint y: 240, endPoint x: 513, endPoint y: 250, distance: 10.2
click at [513, 250] on input "**********" at bounding box center [435, 249] width 181 height 26
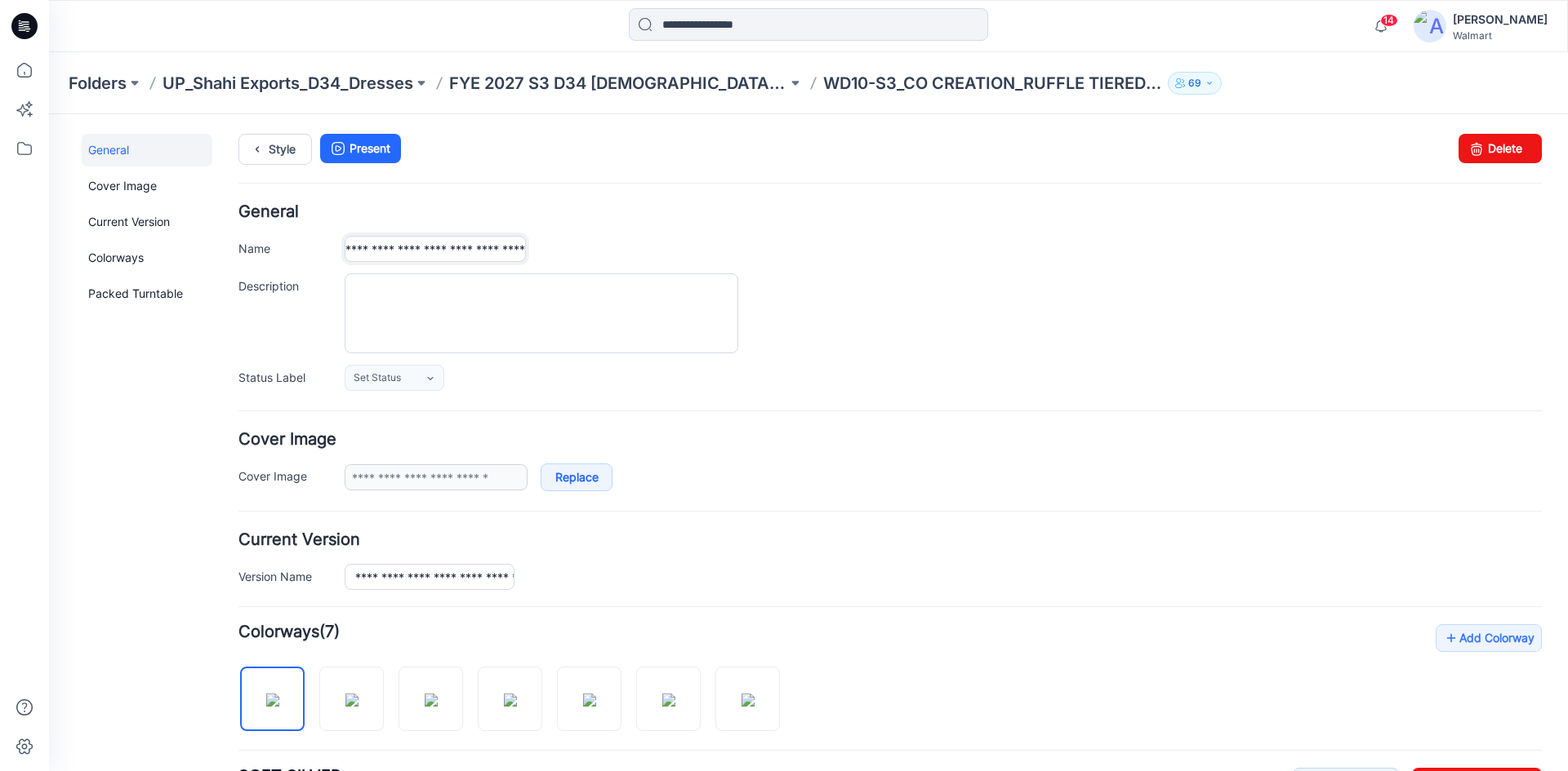
scroll to position [0, 122]
type input "**********"
click at [445, 288] on textarea "Description" at bounding box center [541, 313] width 394 height 80
paste textarea "**********"
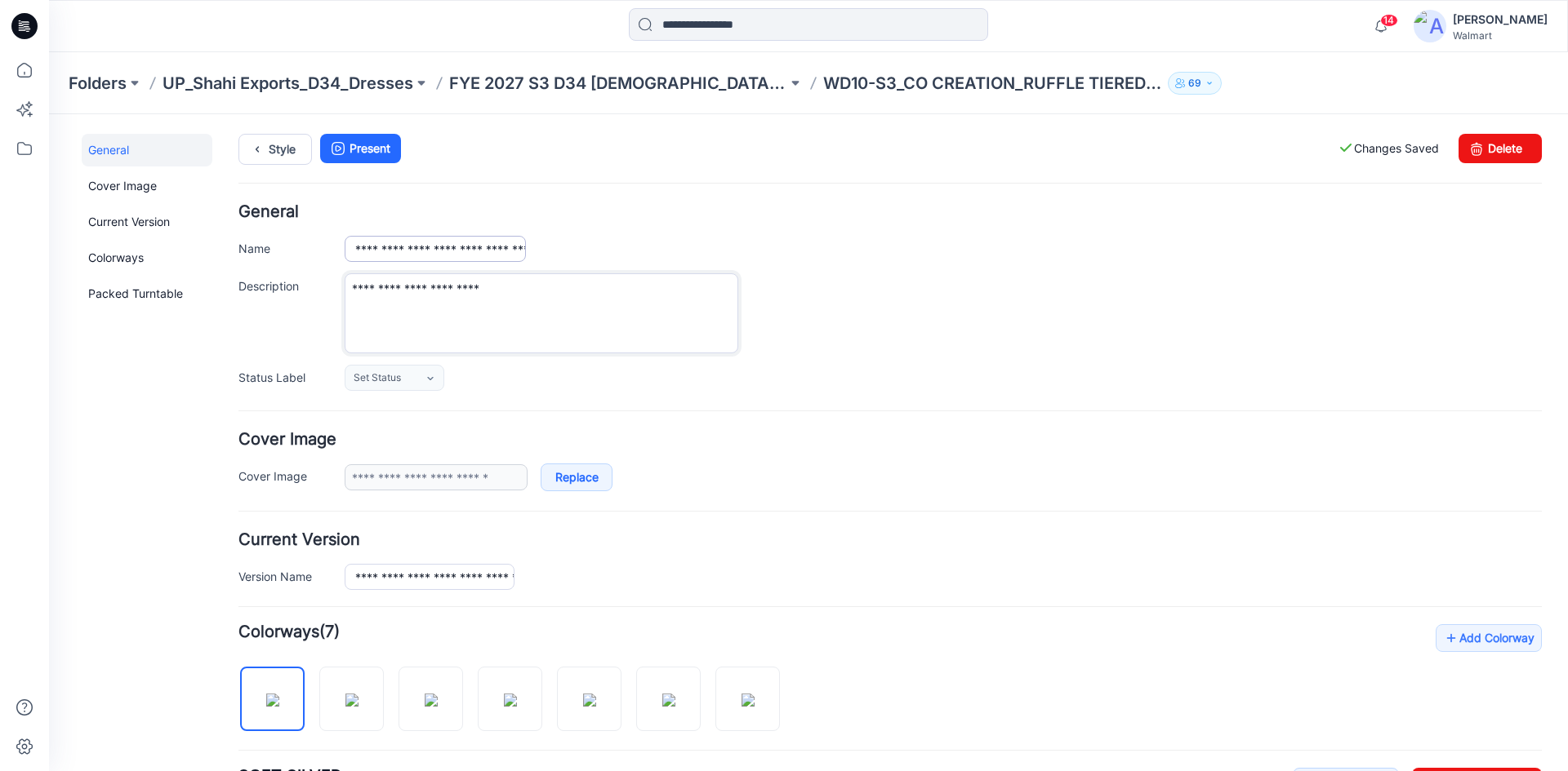
type textarea "**********"
click at [395, 255] on input "**********" at bounding box center [435, 249] width 181 height 26
drag, startPoint x: 354, startPoint y: 573, endPoint x: 800, endPoint y: 572, distance: 446.0
click at [793, 582] on div "**********" at bounding box center [943, 577] width 1197 height 26
paste input "text"
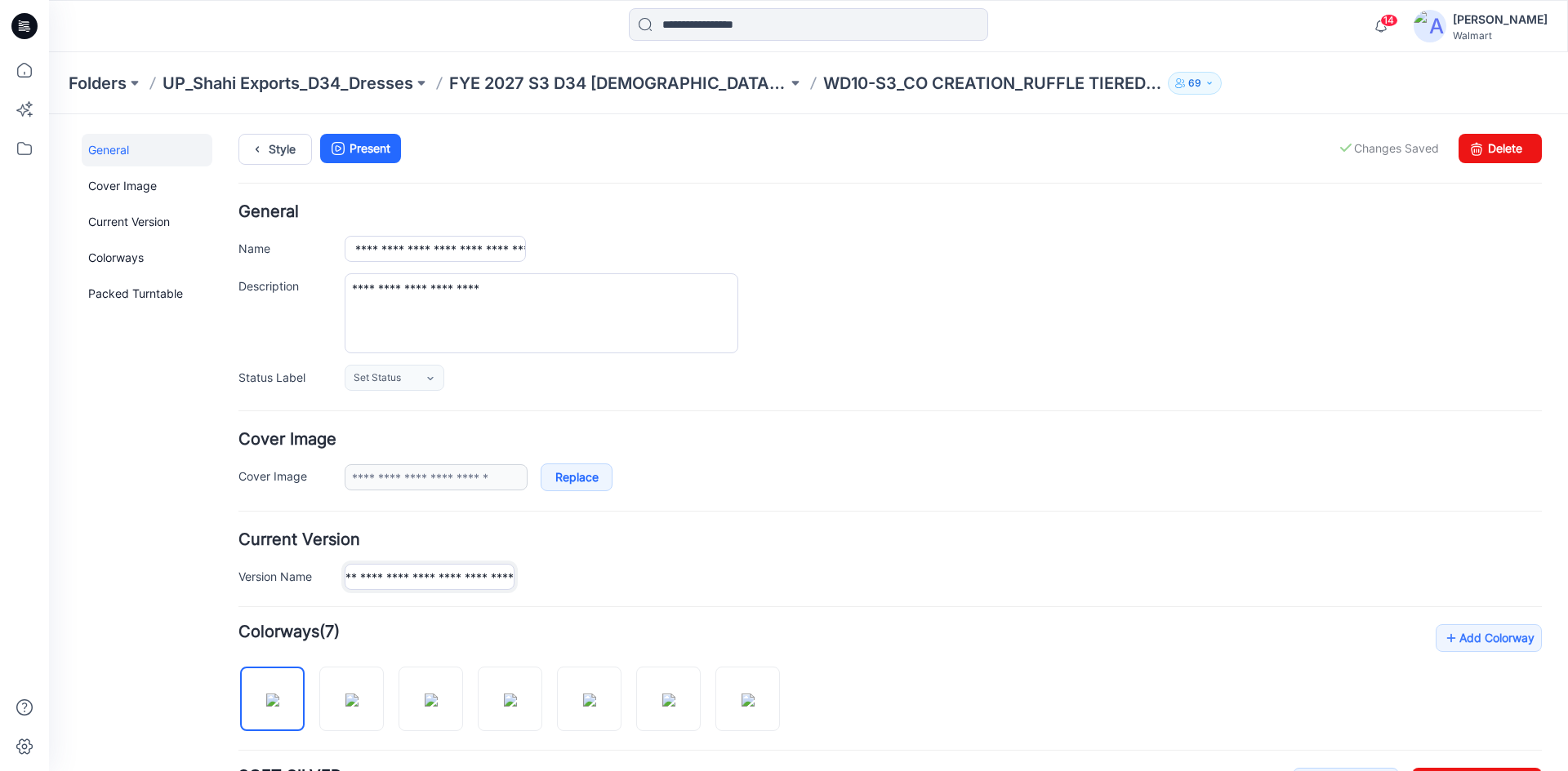
scroll to position [0, 133]
type input "**********"
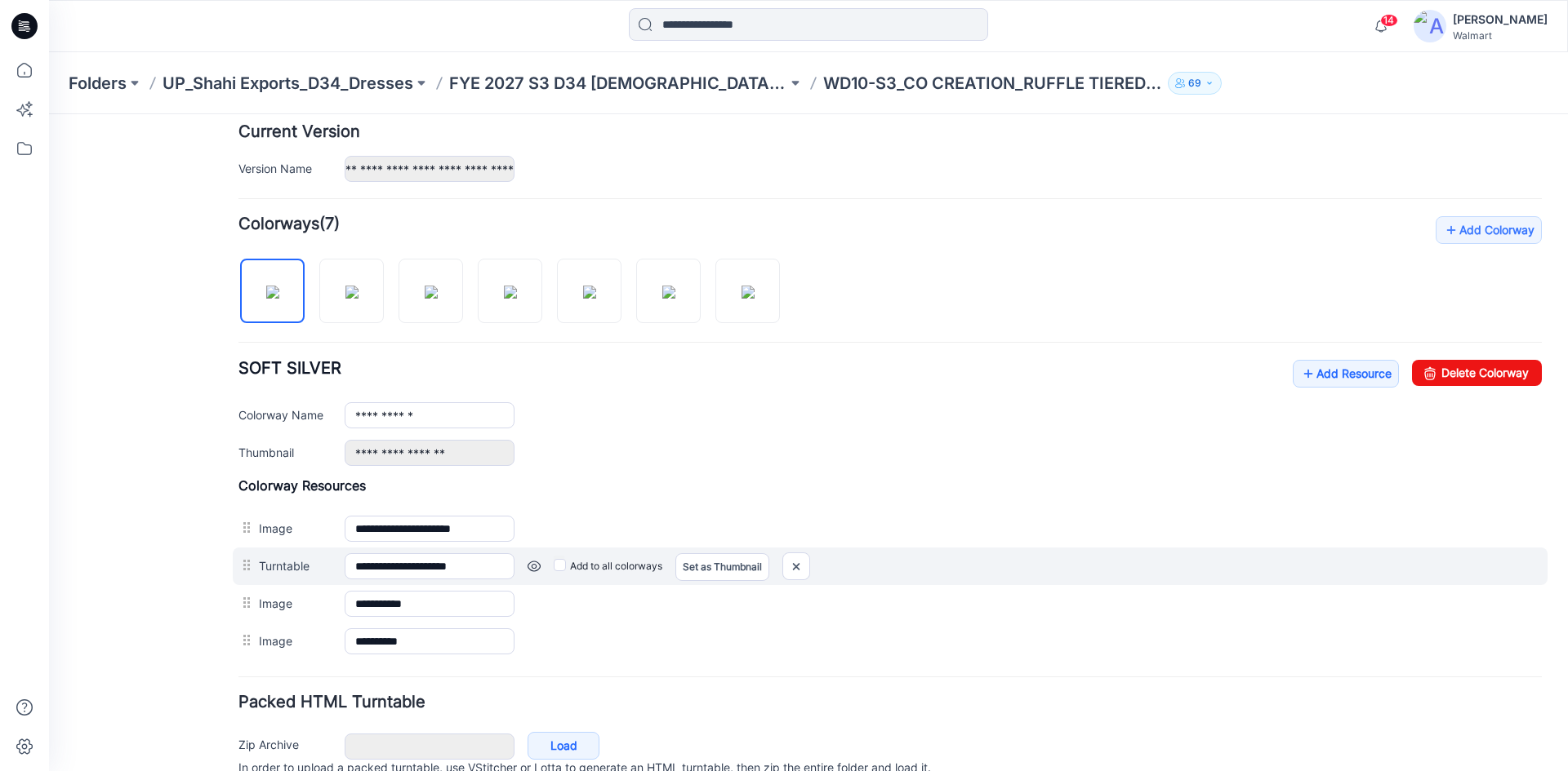
scroll to position [0, 0]
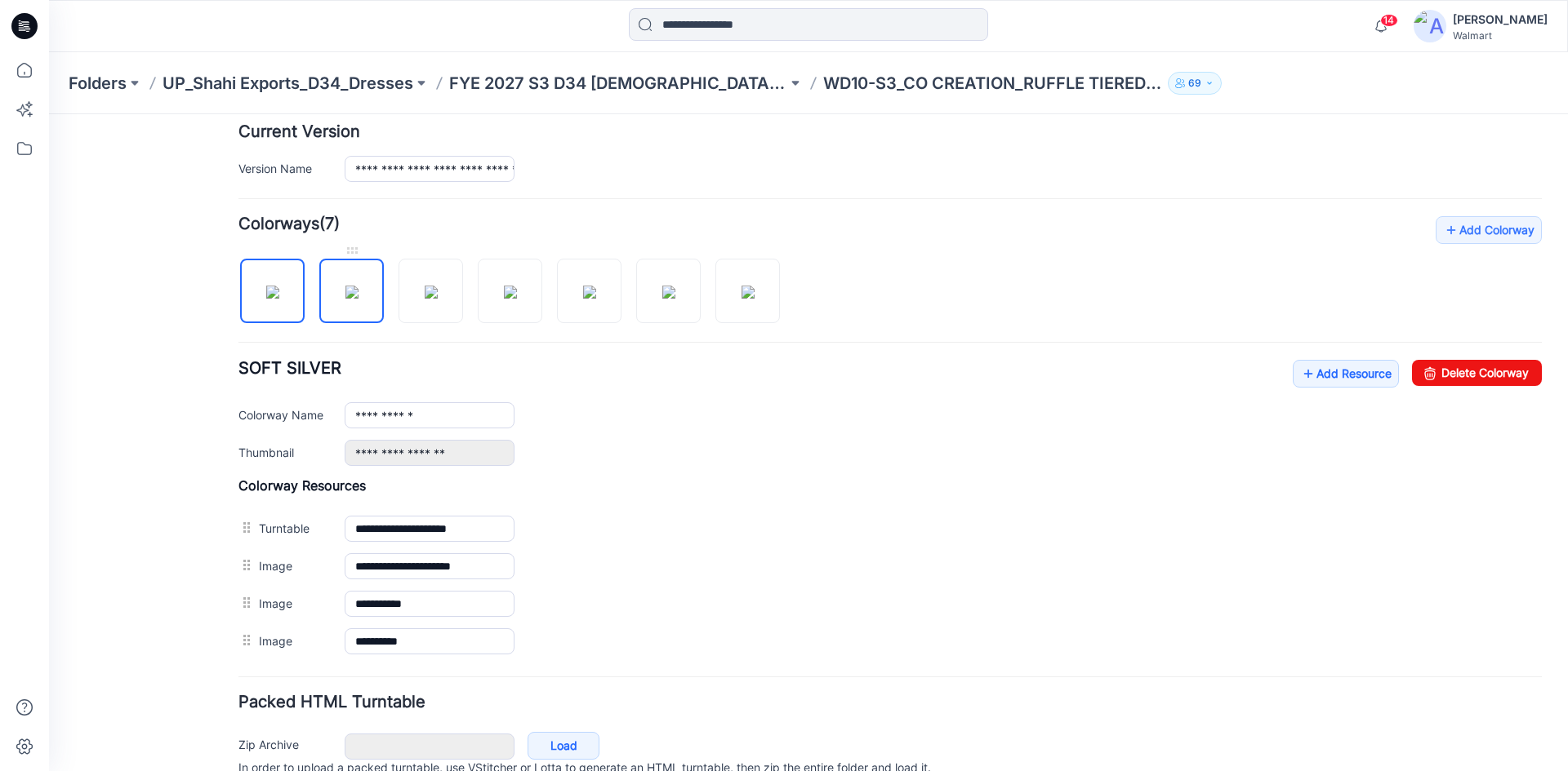
click at [350, 286] on img at bounding box center [352, 292] width 13 height 13
click at [437, 291] on img at bounding box center [432, 292] width 13 height 13
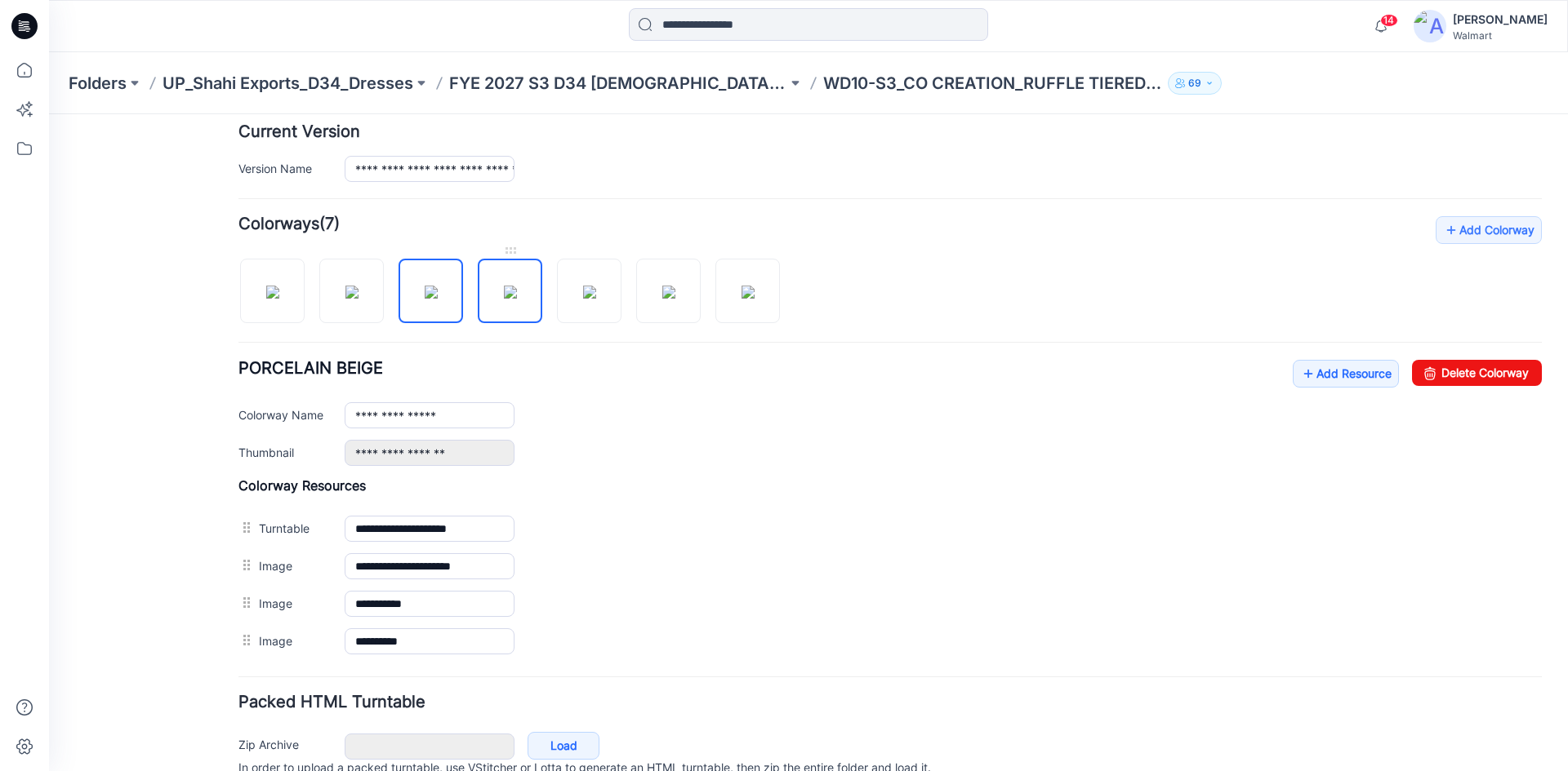
click at [504, 296] on img at bounding box center [510, 292] width 13 height 13
click at [593, 287] on img at bounding box center [590, 292] width 13 height 13
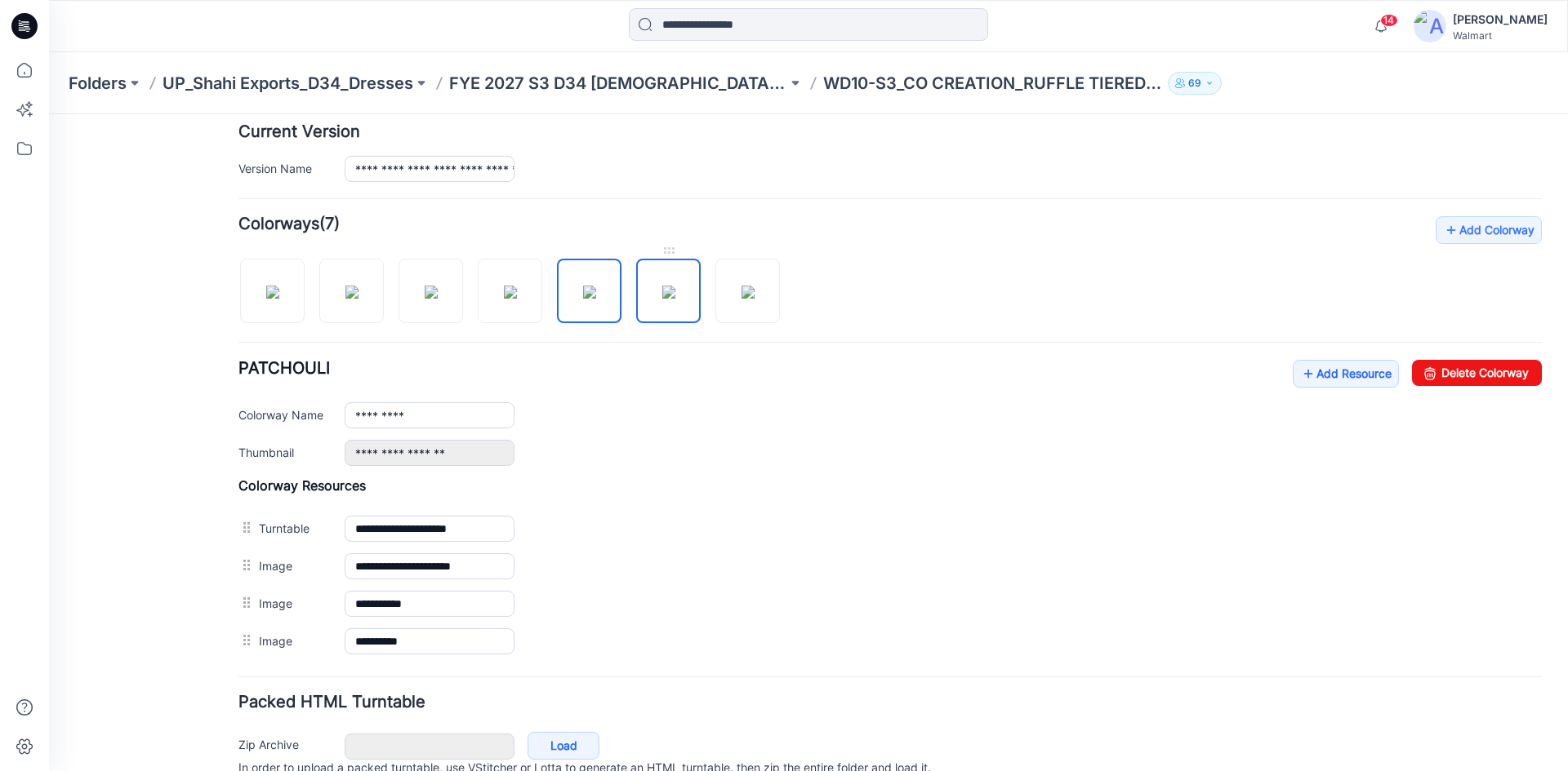
click at [662, 293] on img at bounding box center [669, 292] width 13 height 13
click at [742, 288] on img at bounding box center [748, 292] width 13 height 13
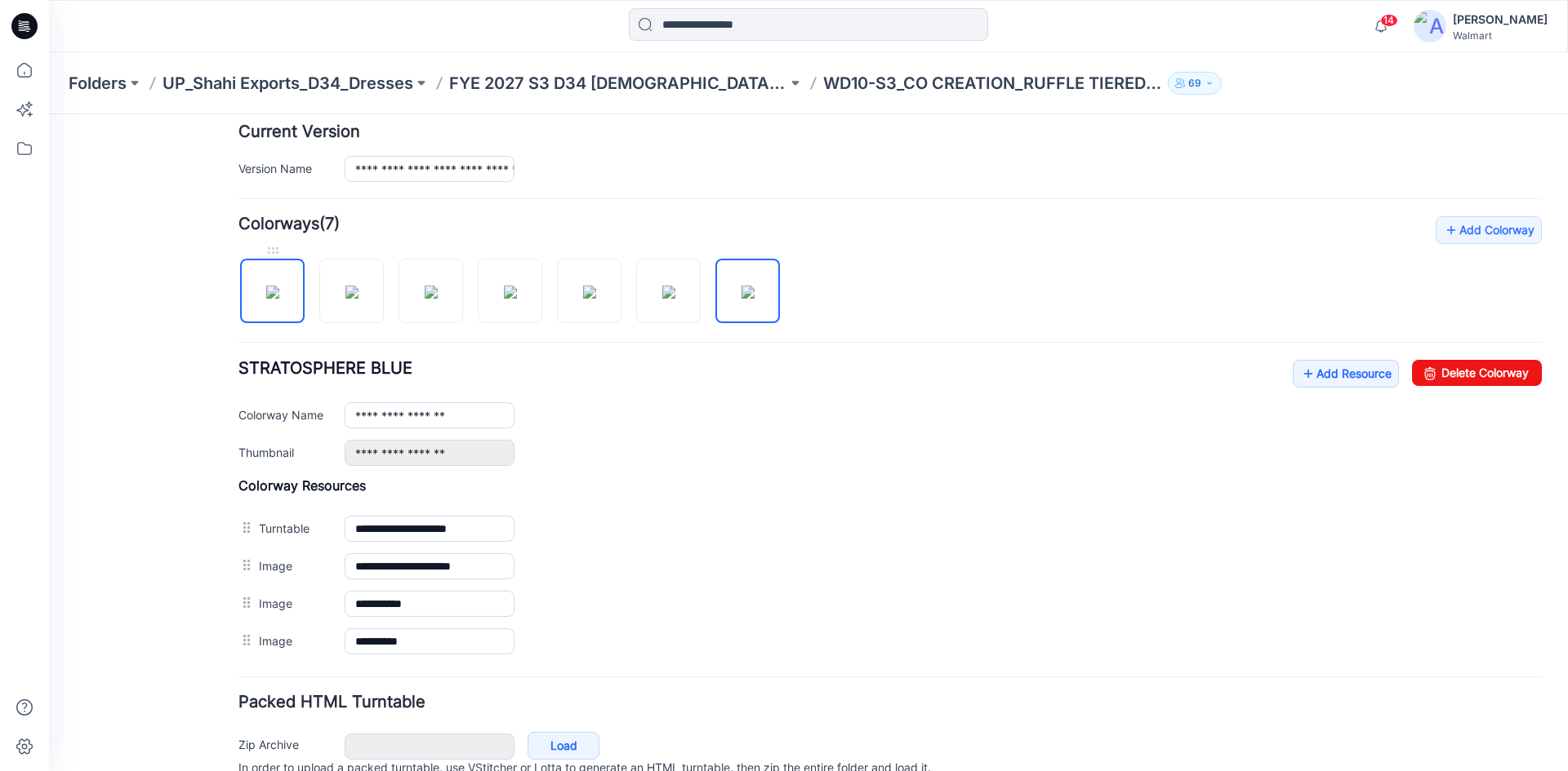
click at [266, 294] on img at bounding box center [273, 292] width 13 height 13
type input "**********"
click at [1325, 381] on link "Add Resource" at bounding box center [1346, 374] width 106 height 28
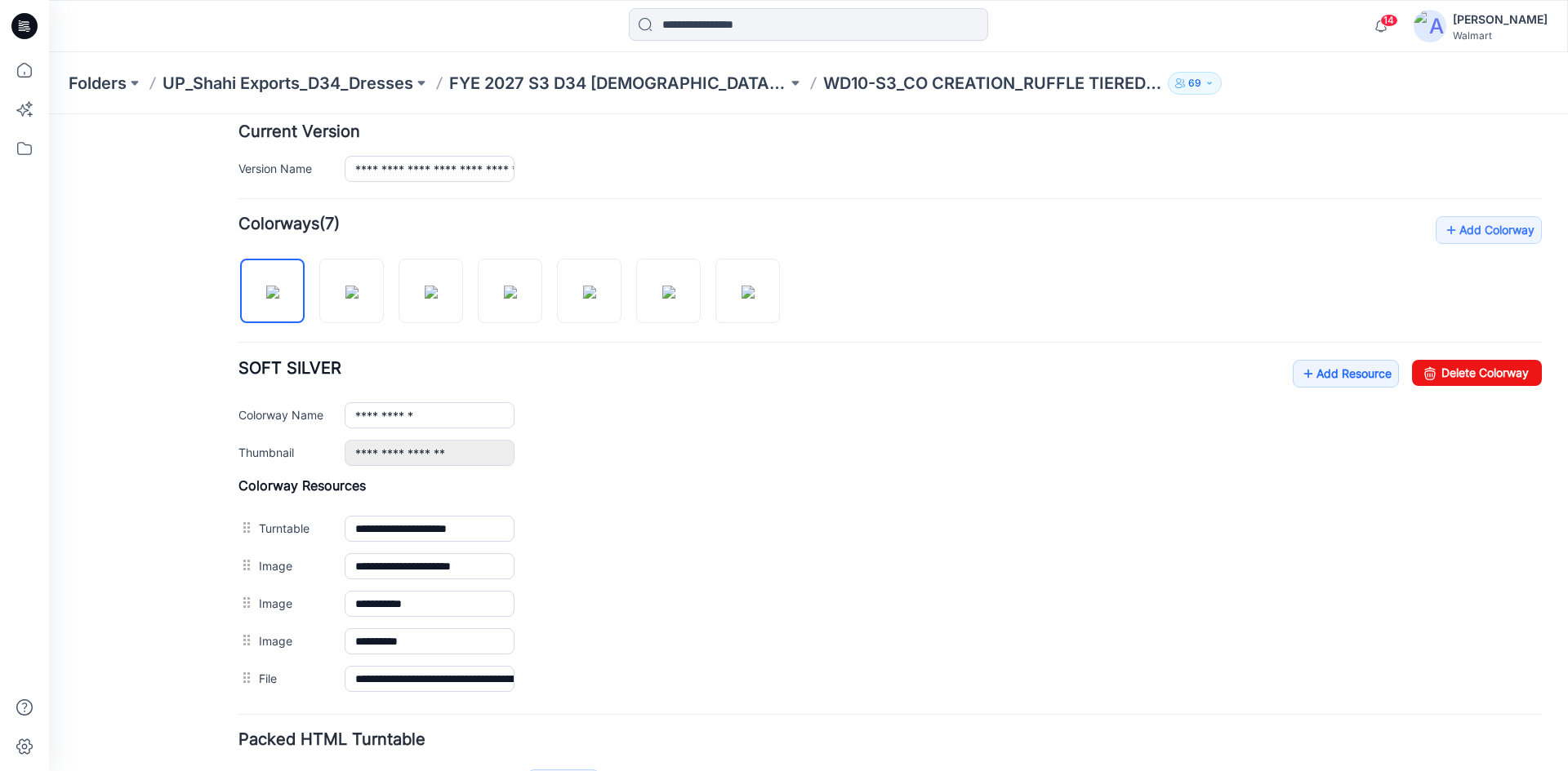
click at [24, 23] on icon at bounding box center [25, 26] width 26 height 26
